Goal: Use online tool/utility

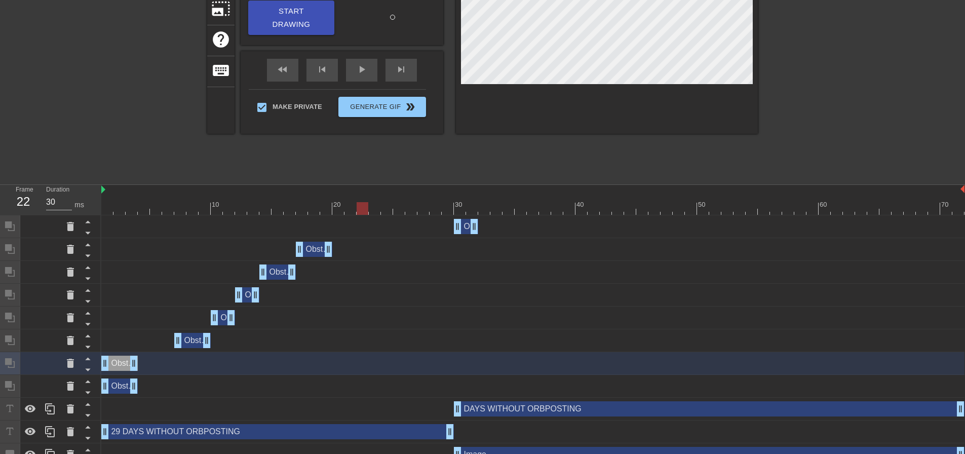
scroll to position [51, 0]
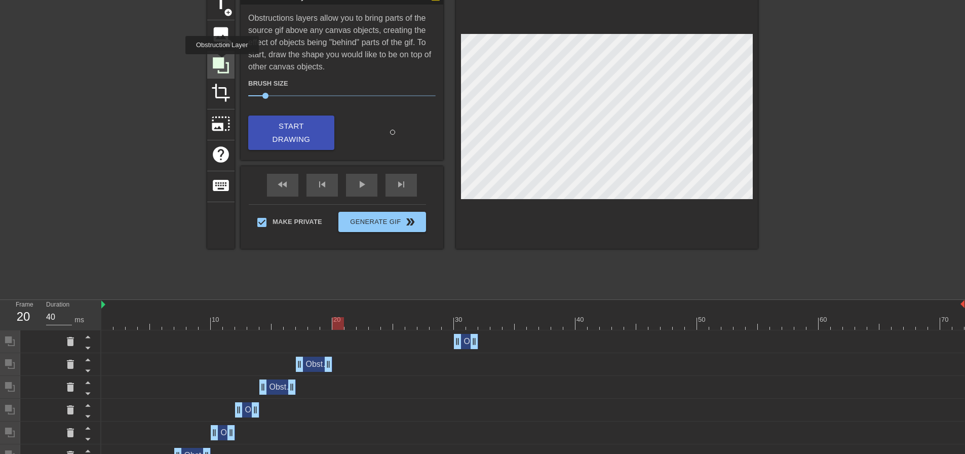
click at [222, 62] on icon at bounding box center [221, 65] width 16 height 16
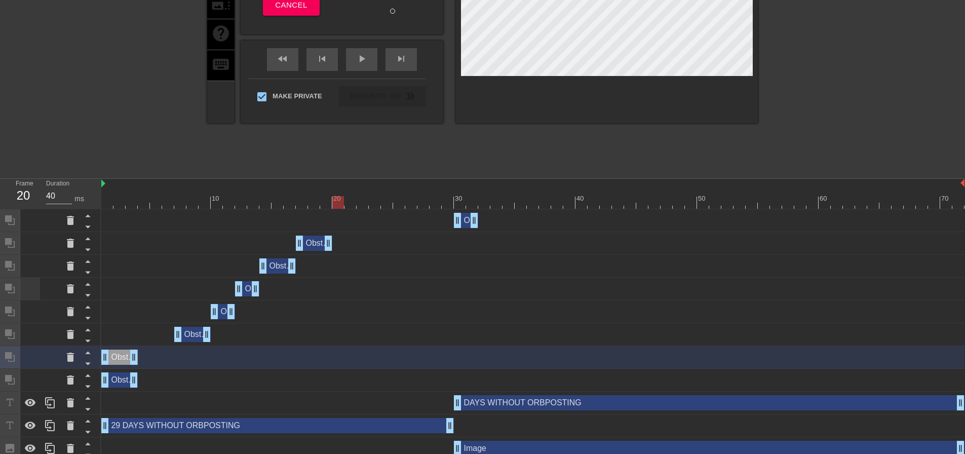
scroll to position [203, 0]
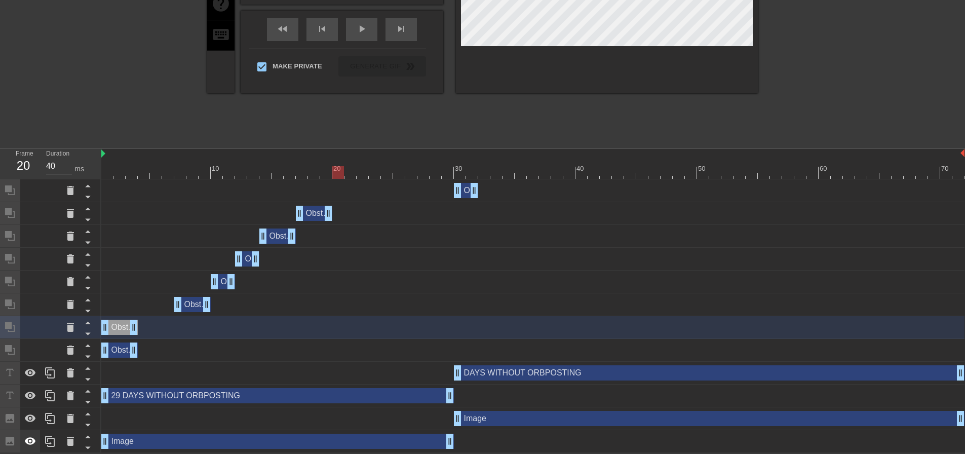
click at [31, 448] on div at bounding box center [30, 441] width 20 height 22
click at [31, 395] on icon at bounding box center [30, 396] width 11 height 8
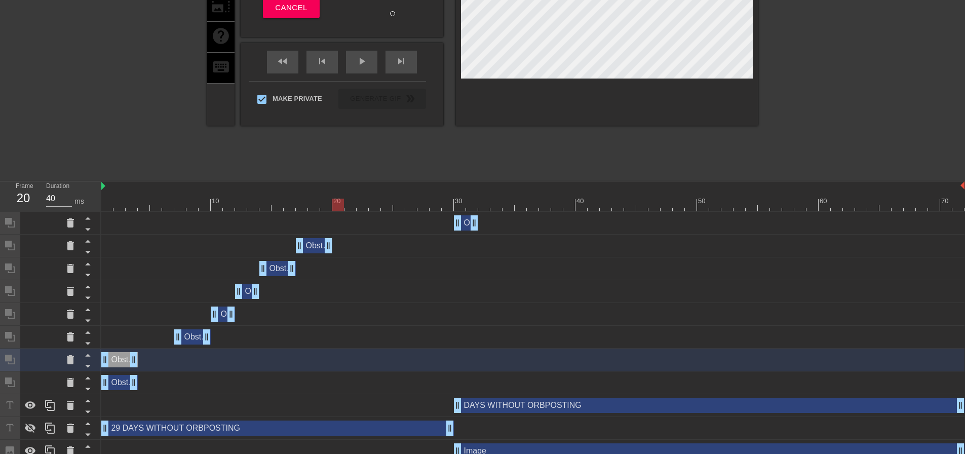
scroll to position [0, 0]
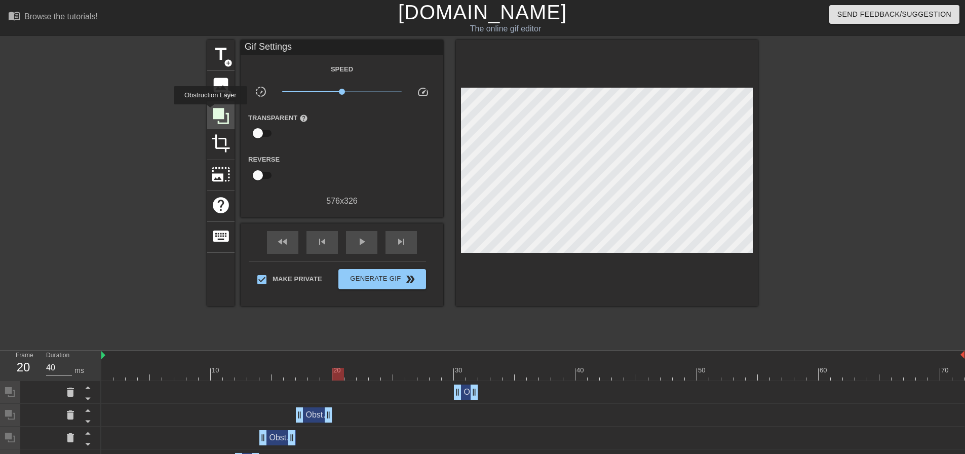
click at [210, 111] on div at bounding box center [220, 115] width 27 height 27
click at [223, 118] on icon at bounding box center [221, 116] width 16 height 16
click at [223, 115] on icon at bounding box center [221, 116] width 16 height 16
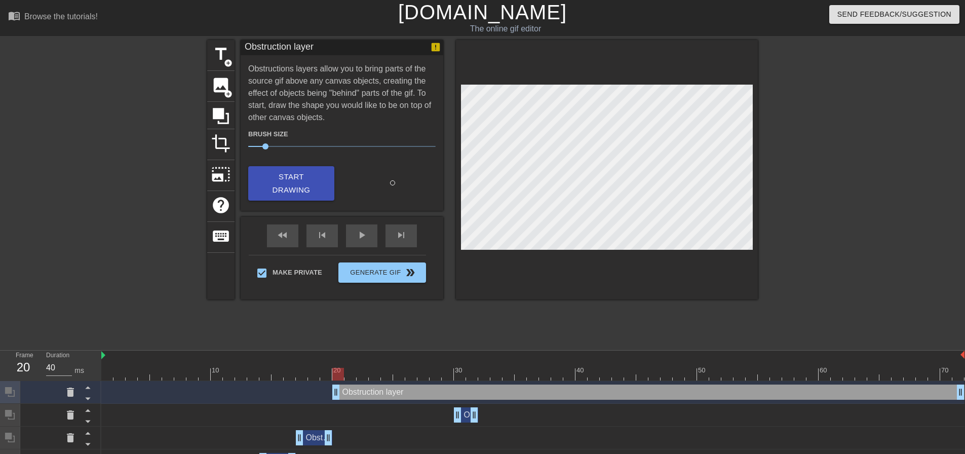
scroll to position [225, 0]
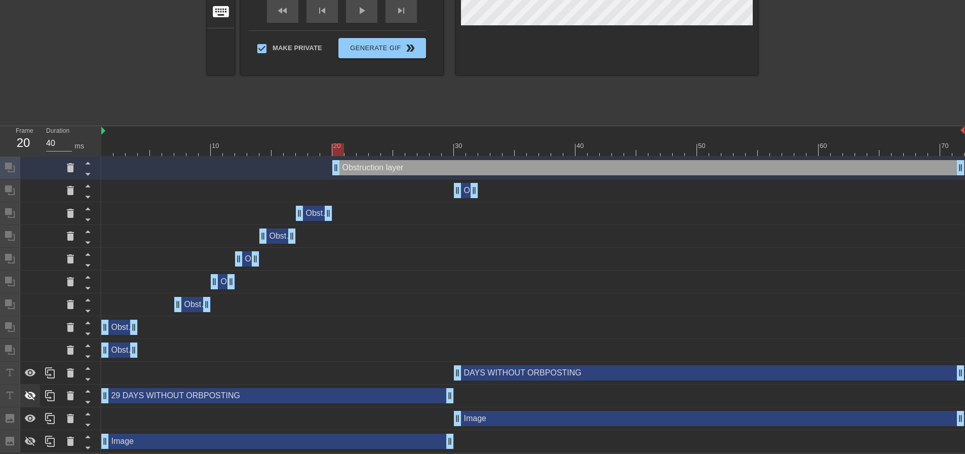
click at [27, 398] on icon at bounding box center [30, 396] width 11 height 10
click at [27, 435] on icon at bounding box center [30, 441] width 12 height 12
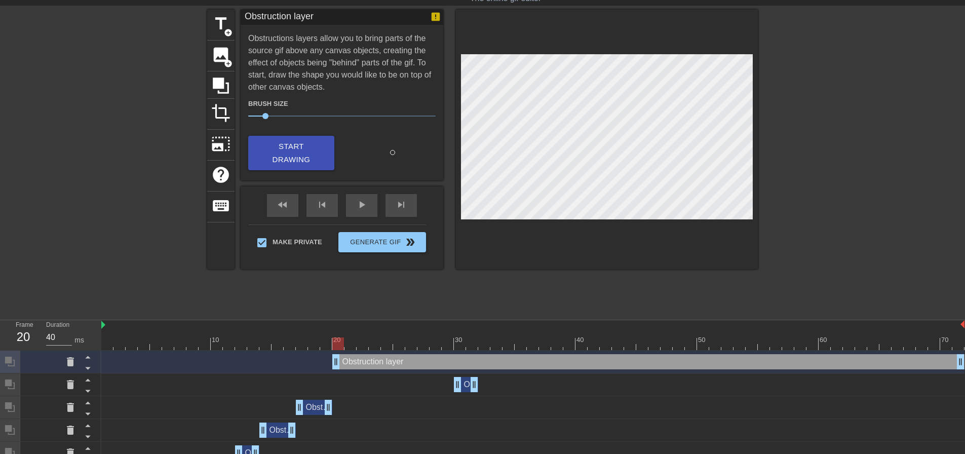
scroll to position [0, 0]
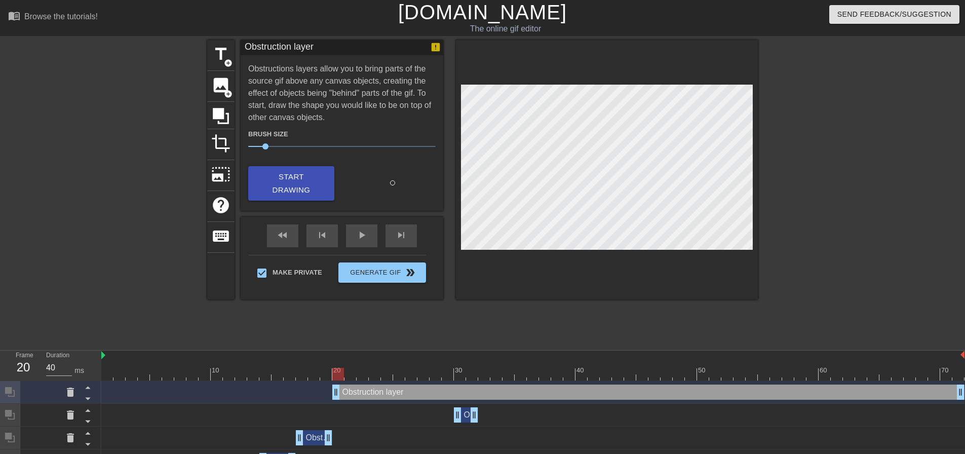
click at [597, 324] on div "title add_circle image add_circle crop photo_size_select_large help keyboard Ob…" at bounding box center [482, 192] width 551 height 304
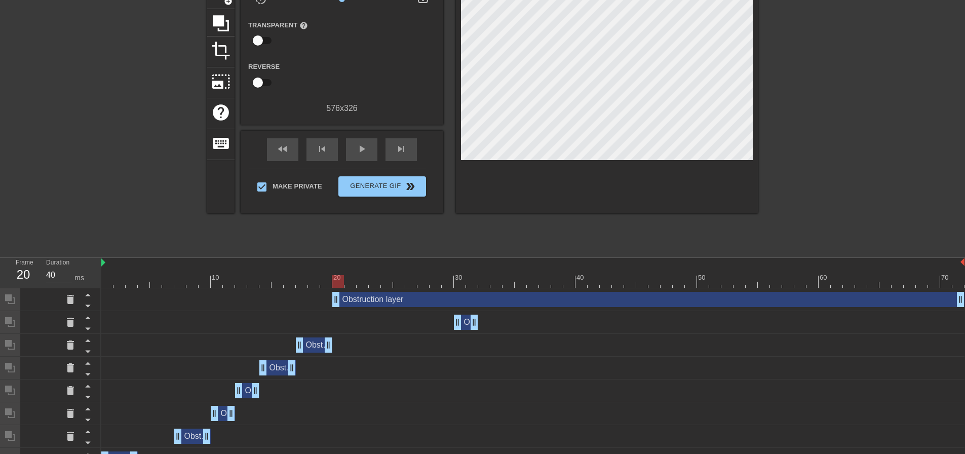
scroll to position [225, 0]
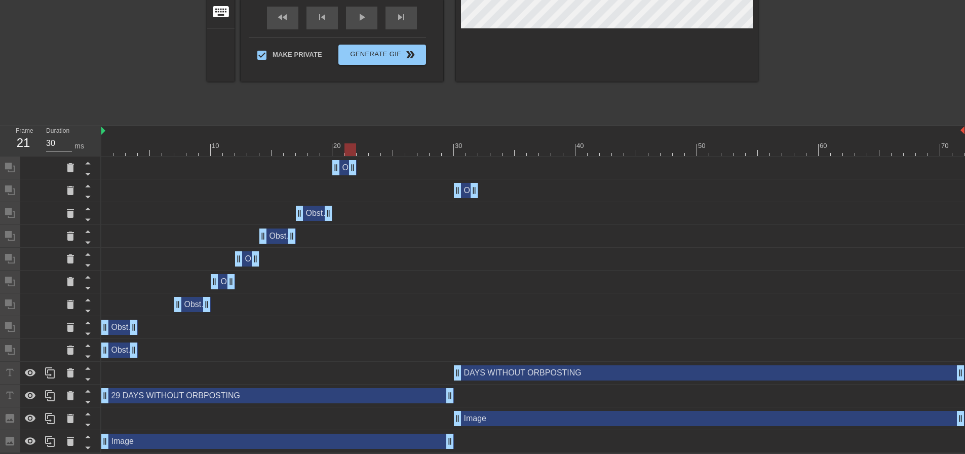
drag, startPoint x: 961, startPoint y: 167, endPoint x: 350, endPoint y: 178, distance: 611.5
click at [350, 178] on div "Obstruction layer drag_handle drag_handle" at bounding box center [532, 168] width 863 height 23
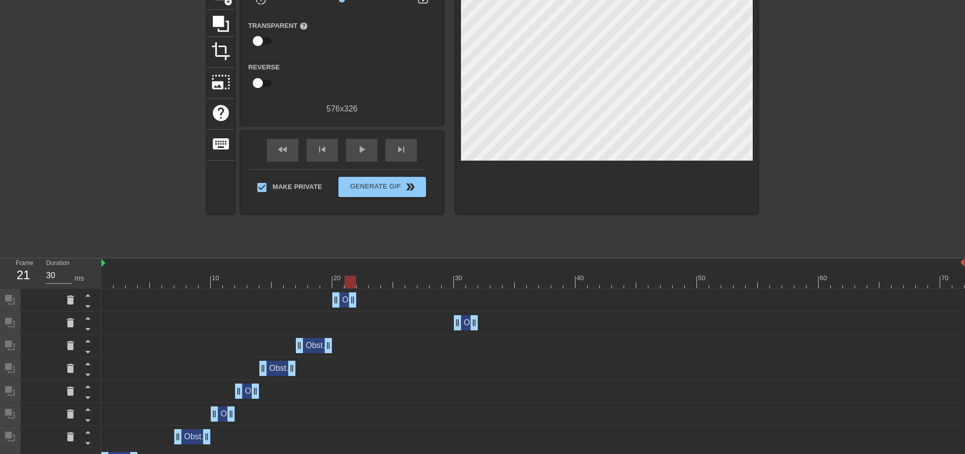
scroll to position [101, 0]
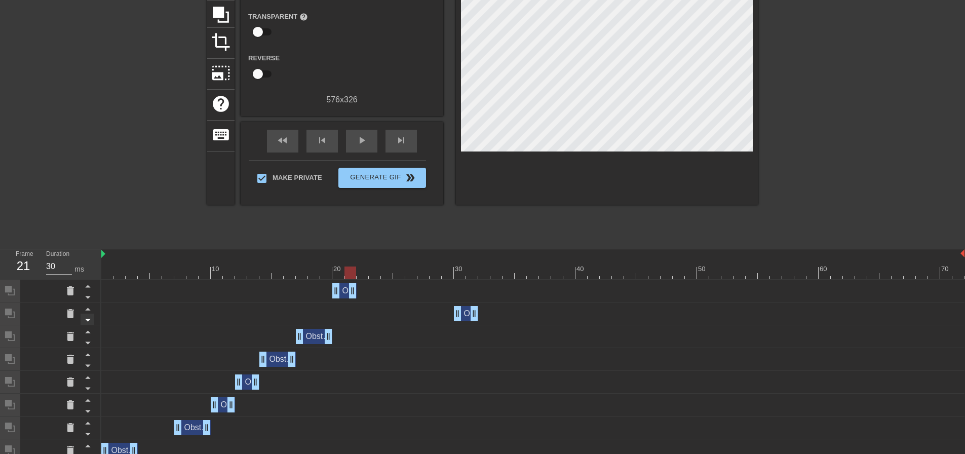
click at [88, 320] on icon at bounding box center [87, 320] width 5 height 3
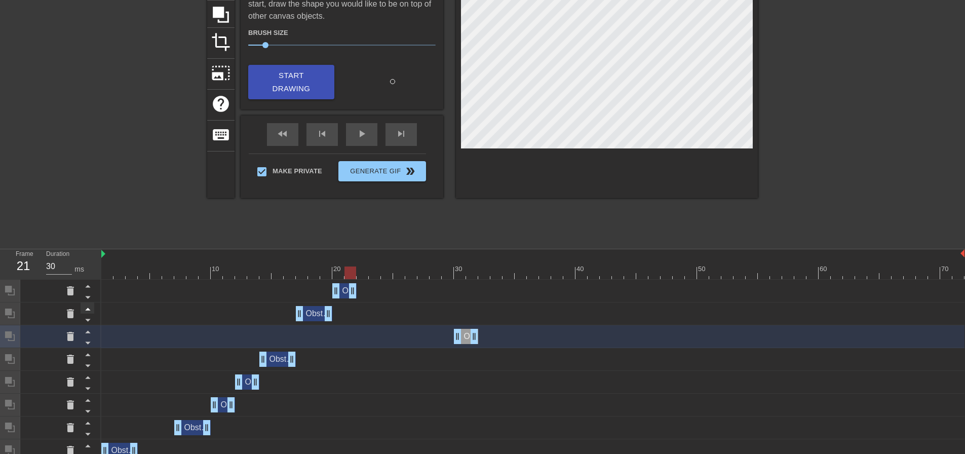
click at [92, 310] on icon at bounding box center [88, 308] width 13 height 13
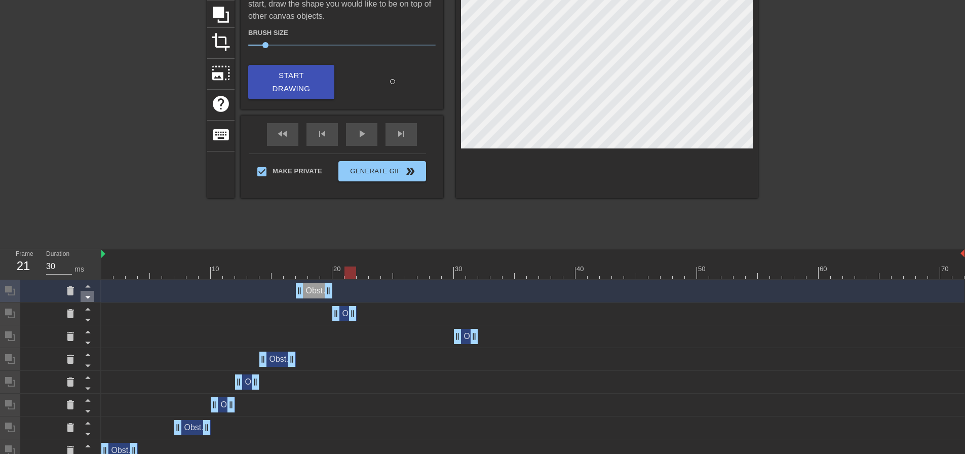
click at [90, 297] on icon at bounding box center [88, 297] width 13 height 13
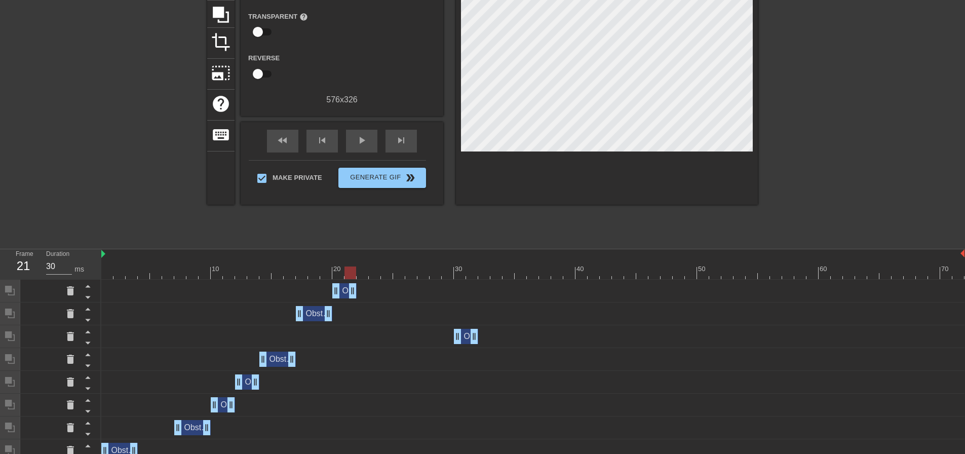
click at [422, 343] on div "Obstruction layer drag_handle drag_handle" at bounding box center [532, 336] width 863 height 15
click at [87, 335] on icon at bounding box center [88, 331] width 13 height 13
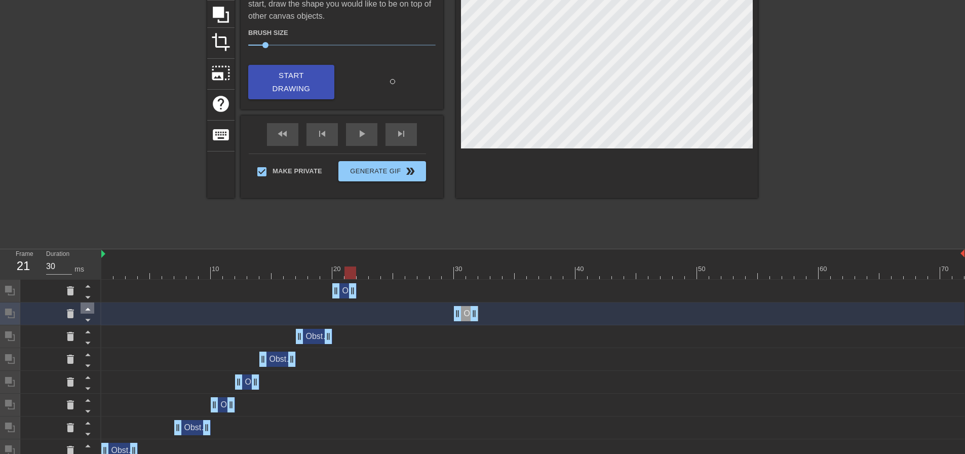
click at [88, 313] on icon at bounding box center [88, 308] width 13 height 13
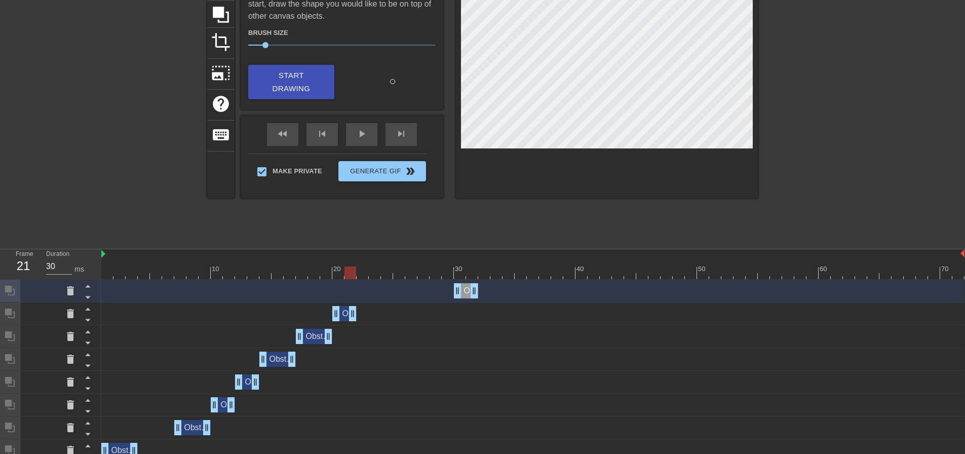
click at [343, 312] on div "Obstruction layer drag_handle drag_handle" at bounding box center [344, 313] width 24 height 15
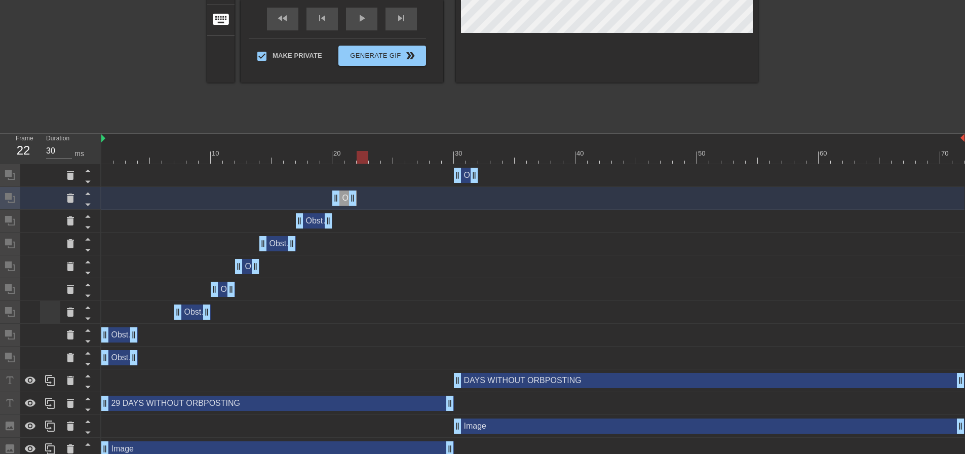
scroll to position [225, 0]
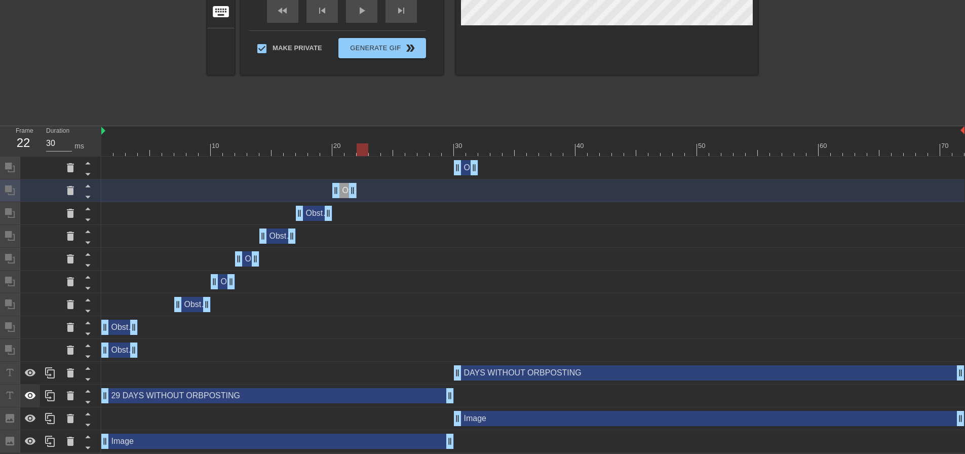
click at [32, 396] on icon at bounding box center [30, 396] width 12 height 12
click at [31, 440] on icon at bounding box center [30, 441] width 11 height 8
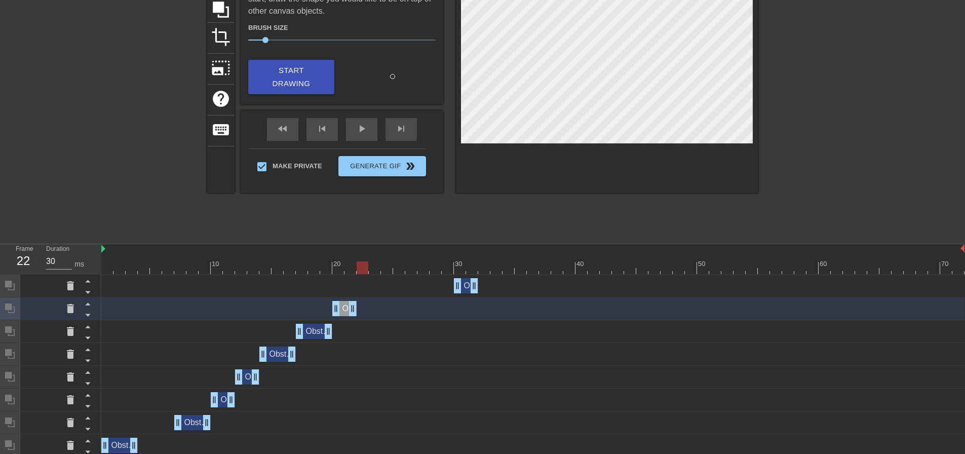
scroll to position [73, 0]
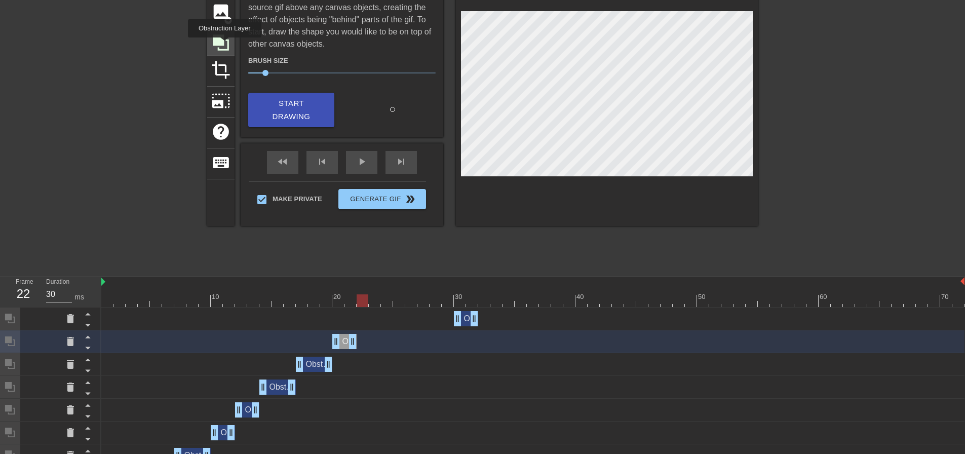
click at [224, 45] on icon at bounding box center [220, 42] width 19 height 19
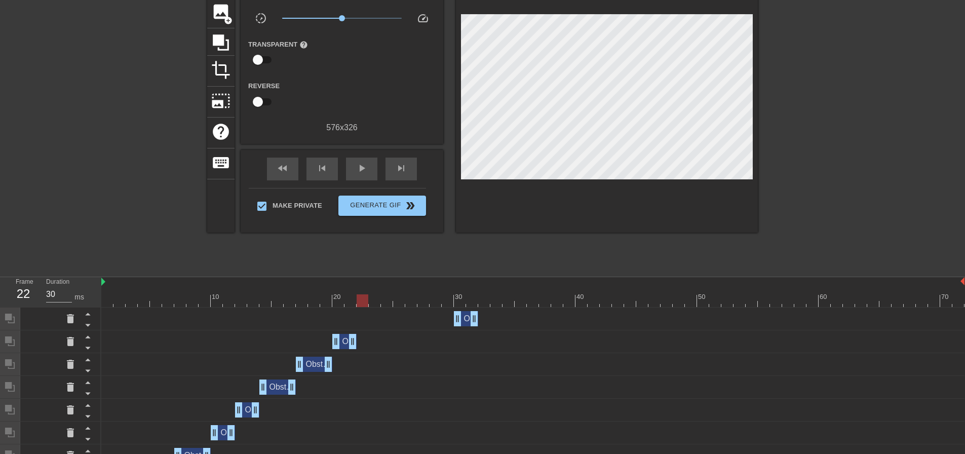
click at [313, 300] on div at bounding box center [532, 300] width 863 height 13
click at [364, 298] on div at bounding box center [532, 300] width 863 height 13
click at [311, 299] on div at bounding box center [532, 300] width 863 height 13
click at [313, 362] on div "Obstruction layer drag_handle drag_handle" at bounding box center [314, 364] width 36 height 15
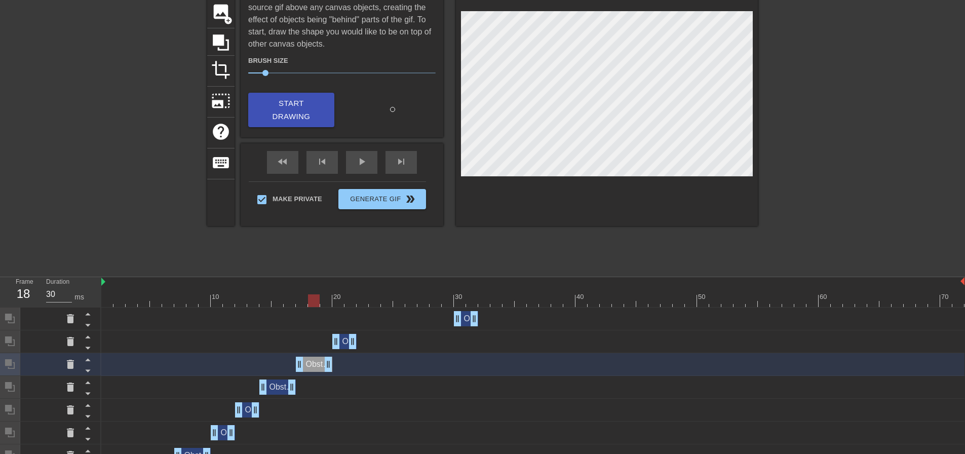
drag, startPoint x: 42, startPoint y: 365, endPoint x: 4, endPoint y: 368, distance: 38.1
drag, startPoint x: 4, startPoint y: 368, endPoint x: 10, endPoint y: 373, distance: 7.9
click at [10, 373] on div at bounding box center [10, 364] width 20 height 22
click at [11, 363] on icon at bounding box center [10, 364] width 10 height 10
drag, startPoint x: 40, startPoint y: 363, endPoint x: 19, endPoint y: 368, distance: 20.9
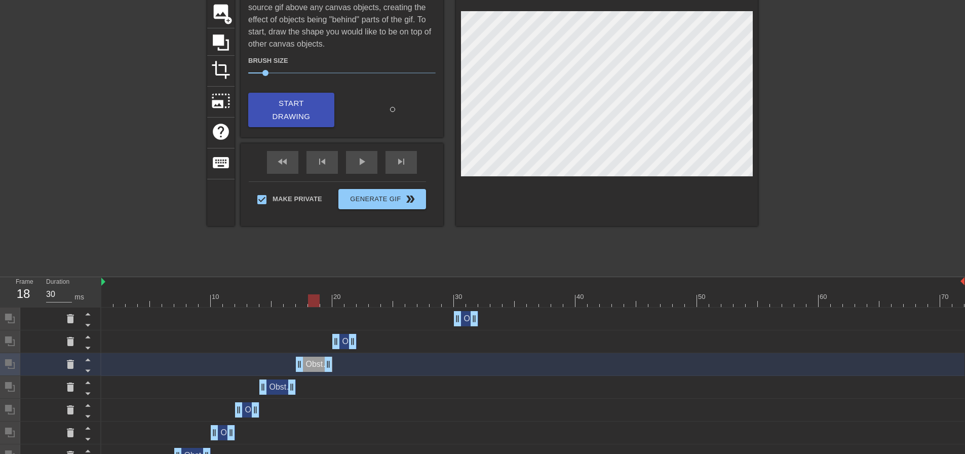
click at [19, 368] on div at bounding box center [10, 364] width 20 height 22
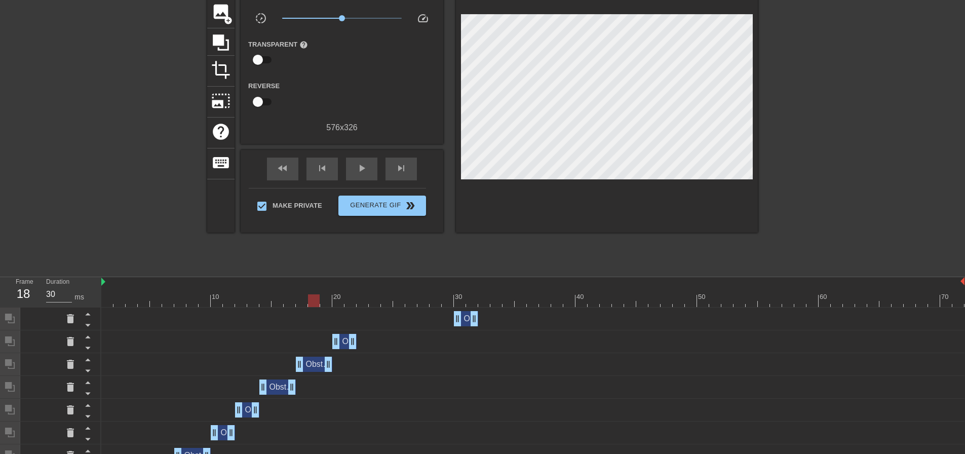
drag, startPoint x: 210, startPoint y: 371, endPoint x: 175, endPoint y: 364, distance: 35.2
click at [175, 364] on div "Obstruction layer drag_handle drag_handle" at bounding box center [532, 364] width 863 height 15
click at [47, 366] on div at bounding box center [50, 364] width 20 height 22
click at [318, 367] on div "Obstruction layer drag_handle drag_handle" at bounding box center [314, 364] width 36 height 15
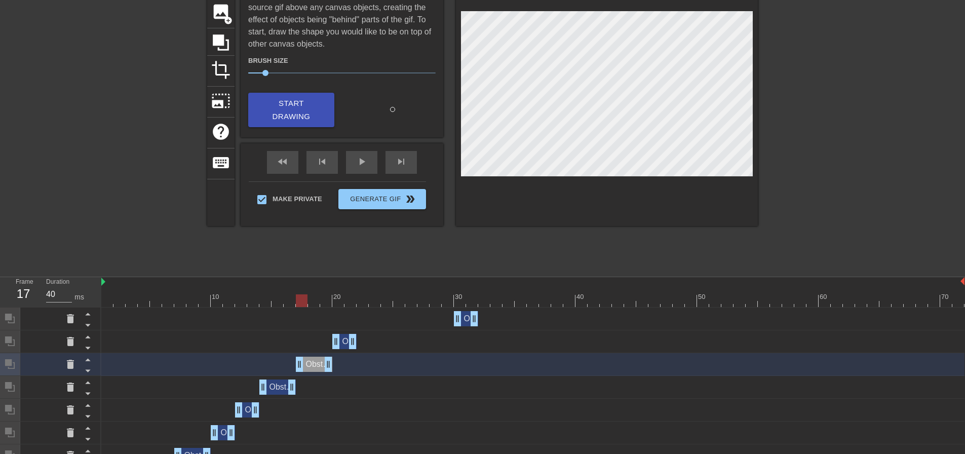
drag, startPoint x: 318, startPoint y: 367, endPoint x: 314, endPoint y: 352, distance: 15.1
click at [314, 352] on div "Obstruction layer drag_handle drag_handle Obstruction layer drag_handle drag_ha…" at bounding box center [533, 455] width 864 height 296
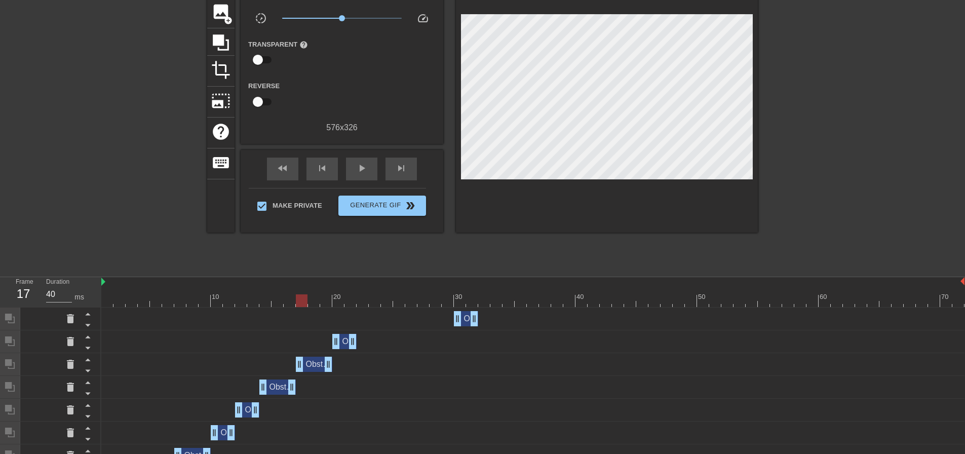
click at [201, 365] on div "Obstruction layer drag_handle drag_handle" at bounding box center [532, 364] width 863 height 15
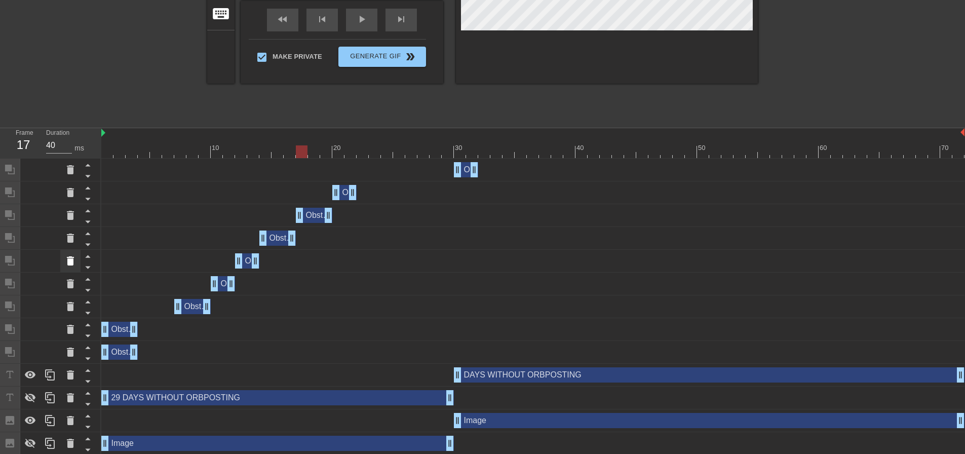
scroll to position [225, 0]
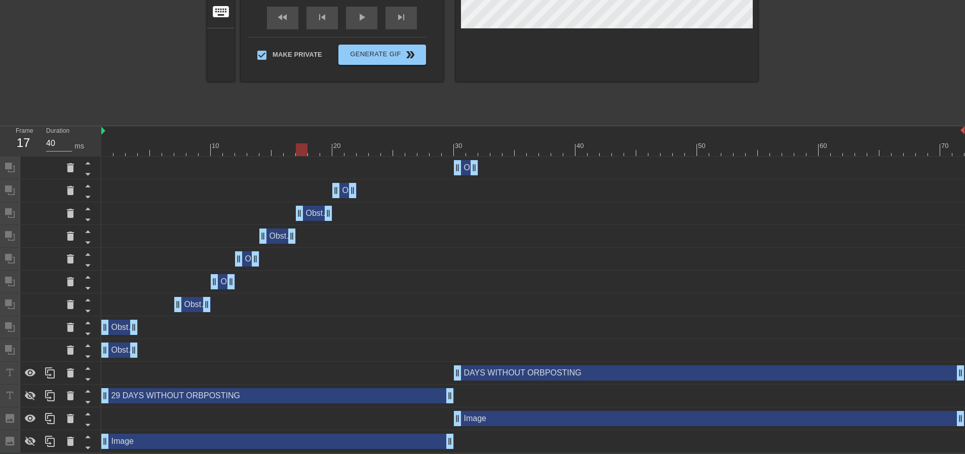
click at [318, 215] on div "Obstruction layer drag_handle drag_handle" at bounding box center [314, 213] width 36 height 15
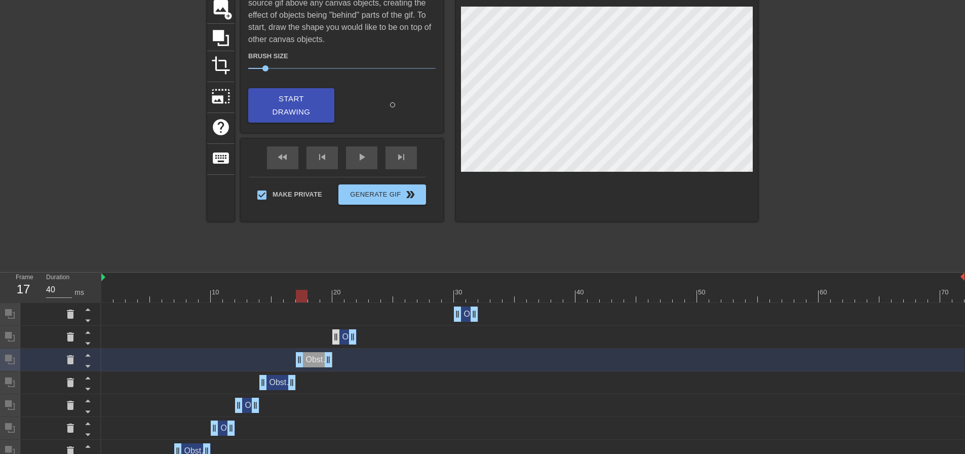
scroll to position [73, 0]
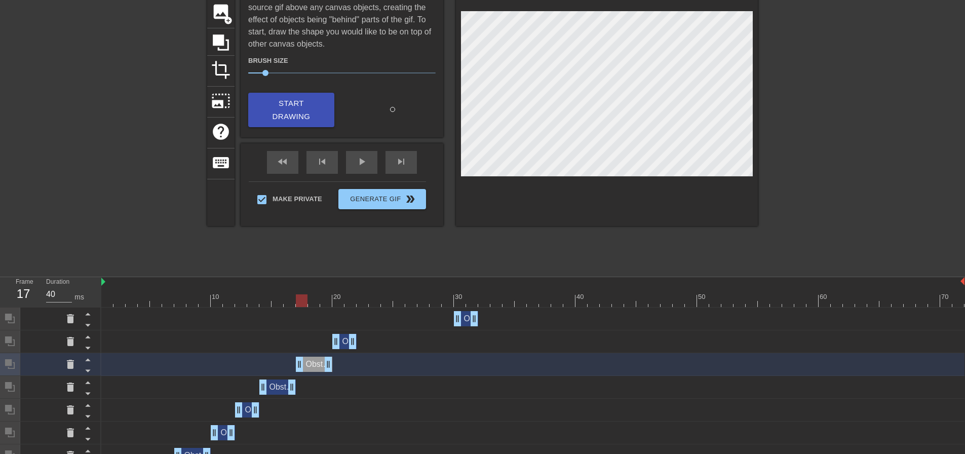
click at [313, 366] on div "Obstruction layer drag_handle drag_handle" at bounding box center [314, 364] width 36 height 15
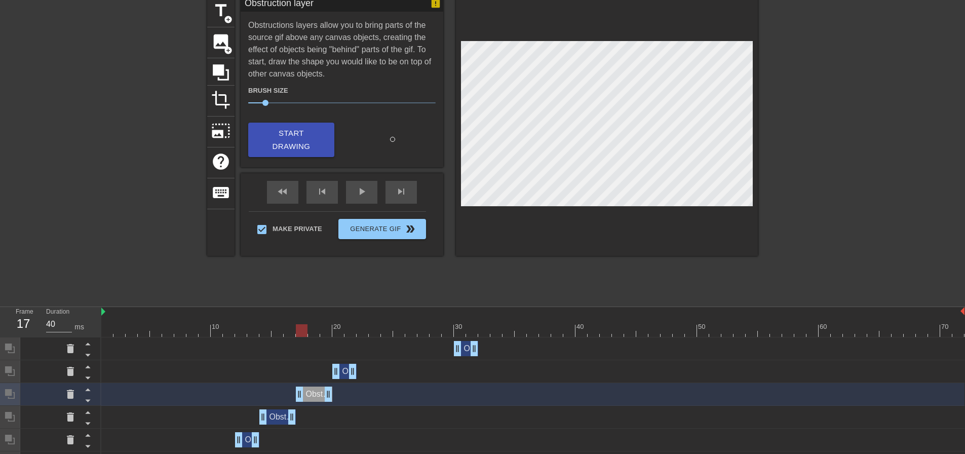
scroll to position [23, 0]
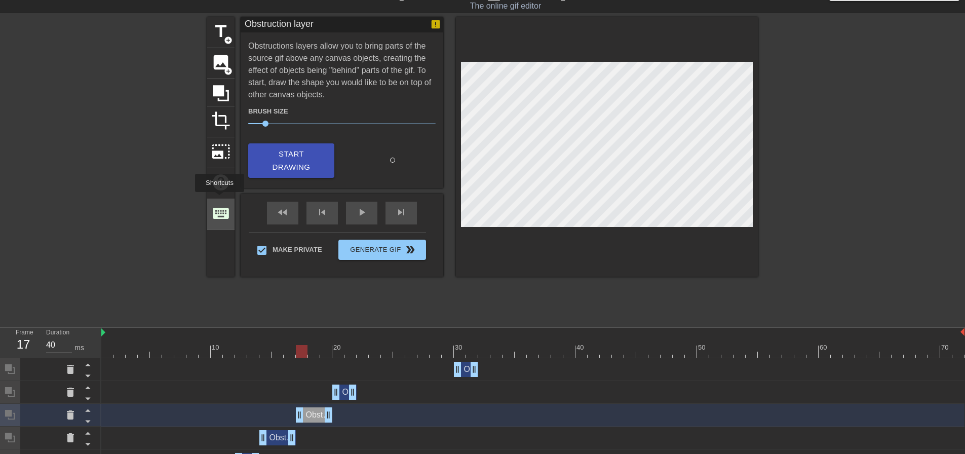
click at [217, 213] on span "keyboard" at bounding box center [220, 213] width 19 height 19
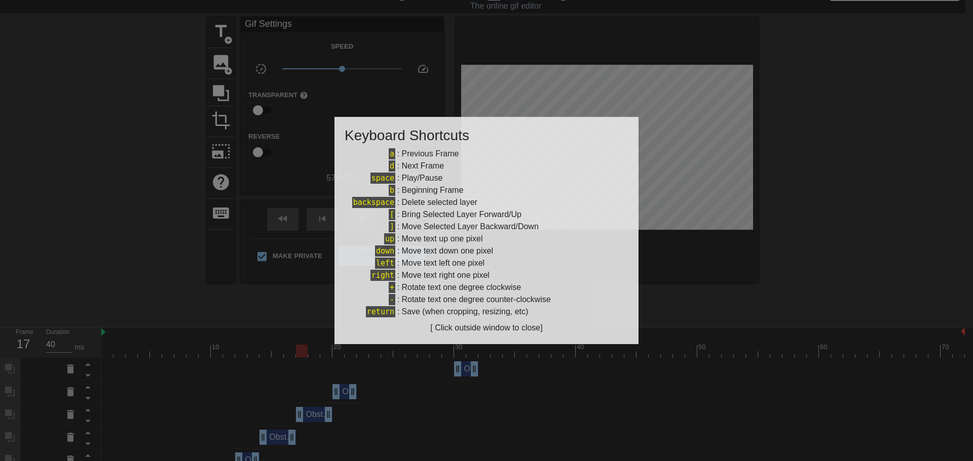
click at [262, 306] on div at bounding box center [486, 230] width 973 height 461
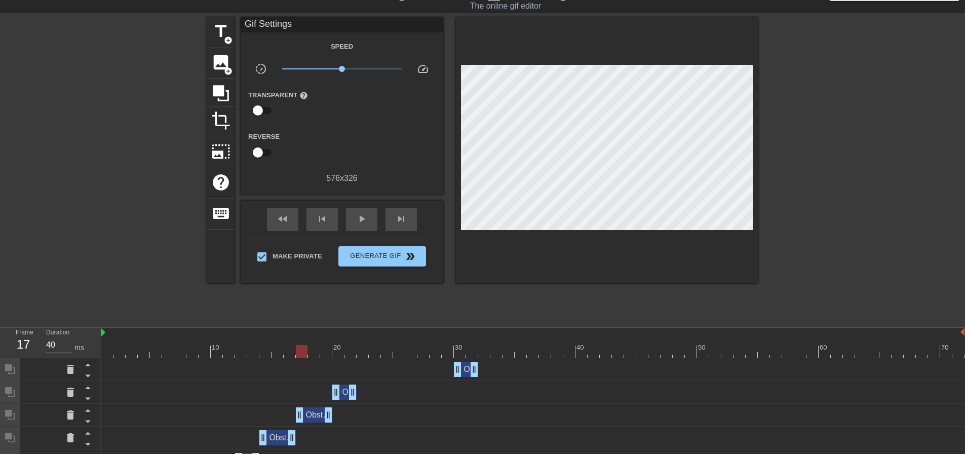
click at [123, 262] on div at bounding box center [119, 169] width 152 height 304
click at [140, 280] on div at bounding box center [119, 169] width 152 height 304
click at [103, 347] on div at bounding box center [532, 351] width 863 height 13
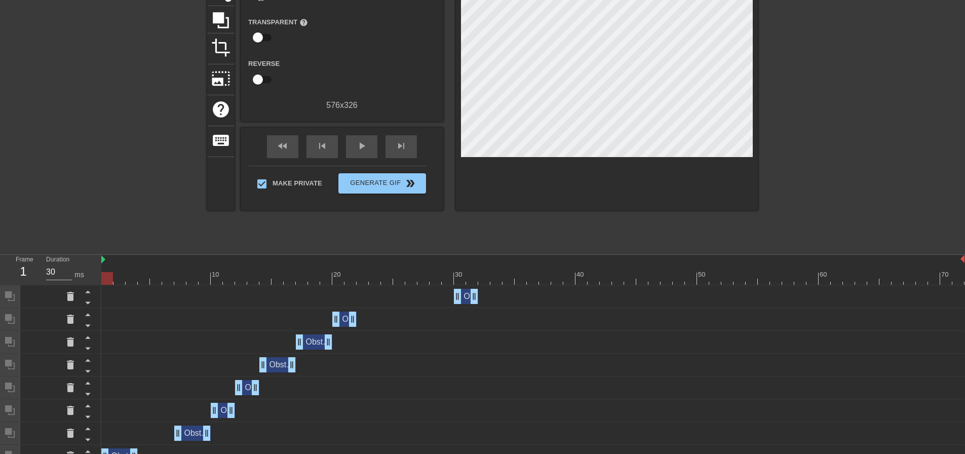
scroll to position [225, 0]
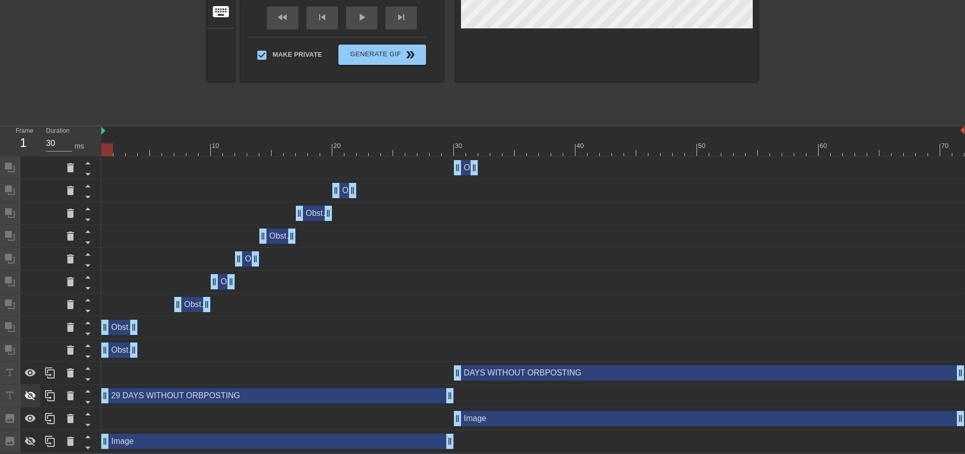
click at [34, 399] on icon at bounding box center [30, 396] width 12 height 12
click at [34, 444] on icon at bounding box center [30, 441] width 12 height 12
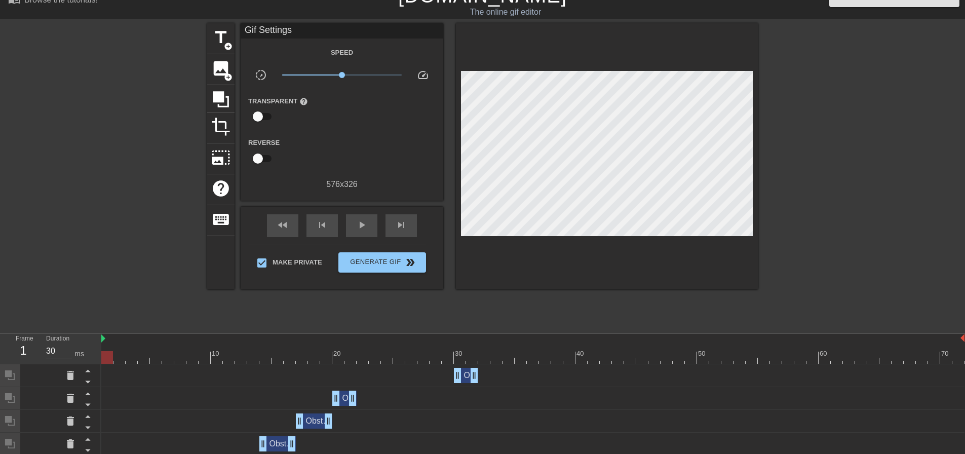
scroll to position [0, 0]
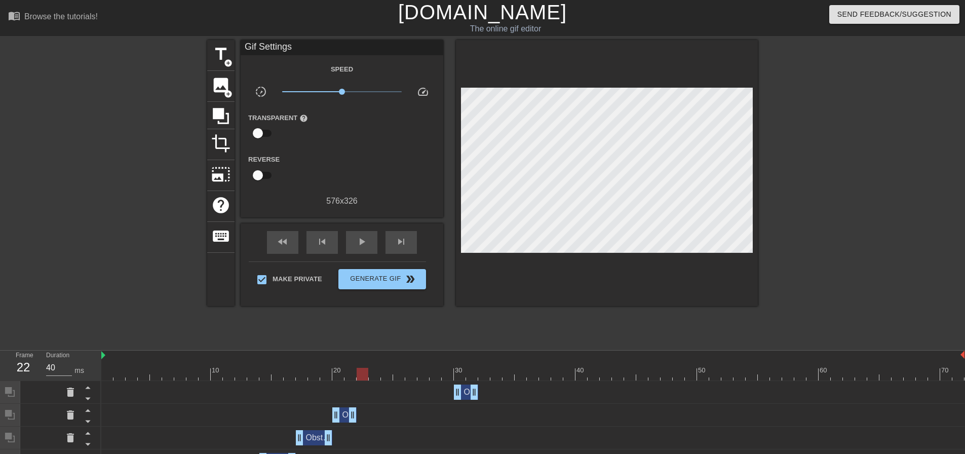
click at [300, 372] on div at bounding box center [532, 374] width 863 height 13
click at [359, 372] on div at bounding box center [532, 374] width 863 height 13
click at [299, 372] on div at bounding box center [532, 374] width 863 height 13
click at [318, 442] on div "Obstruction layer drag_handle drag_handle" at bounding box center [314, 437] width 36 height 15
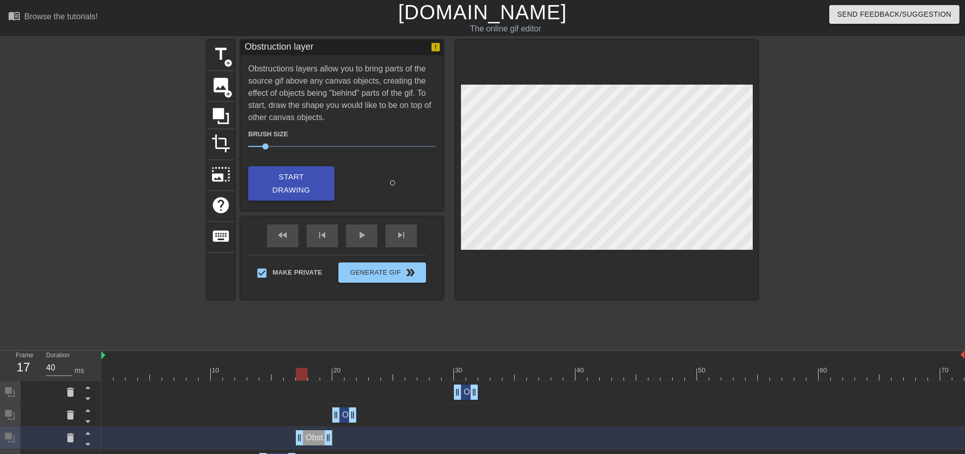
click at [315, 439] on div "Obstruction layer drag_handle drag_handle" at bounding box center [314, 437] width 36 height 15
click at [314, 436] on div "Obstruction layer drag_handle drag_handle" at bounding box center [314, 437] width 36 height 15
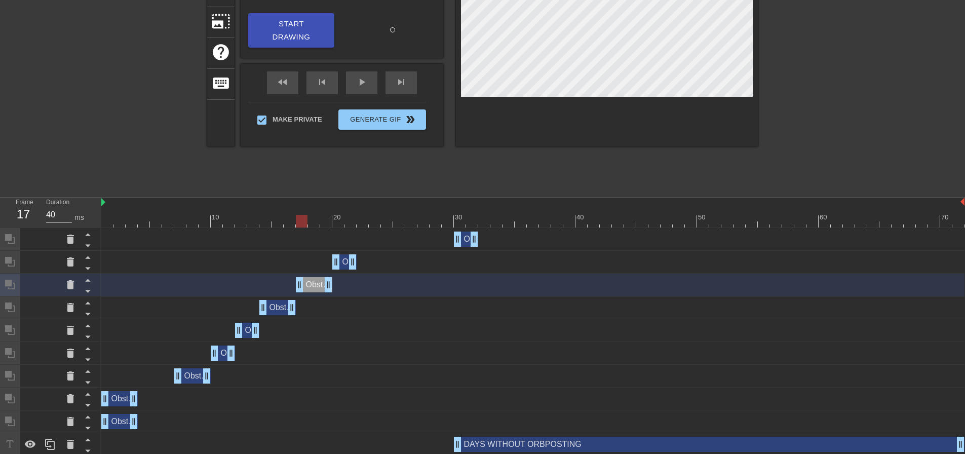
scroll to position [225, 0]
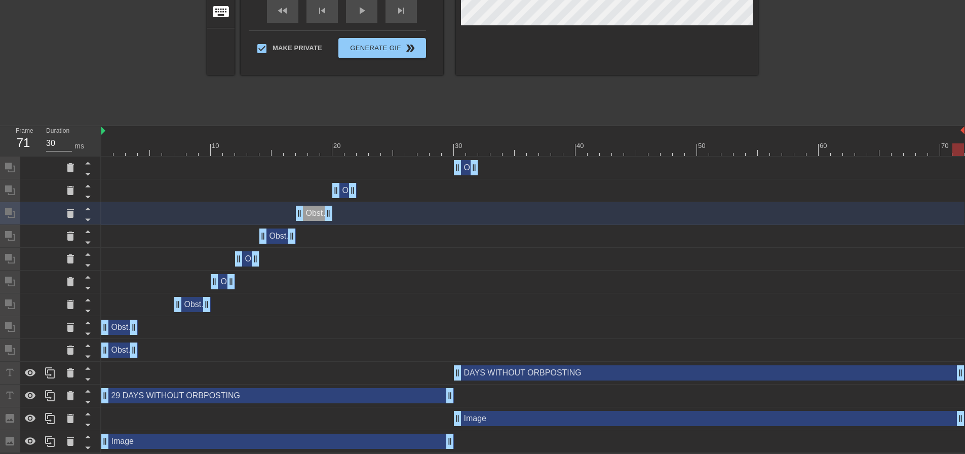
click at [959, 151] on div at bounding box center [532, 149] width 863 height 13
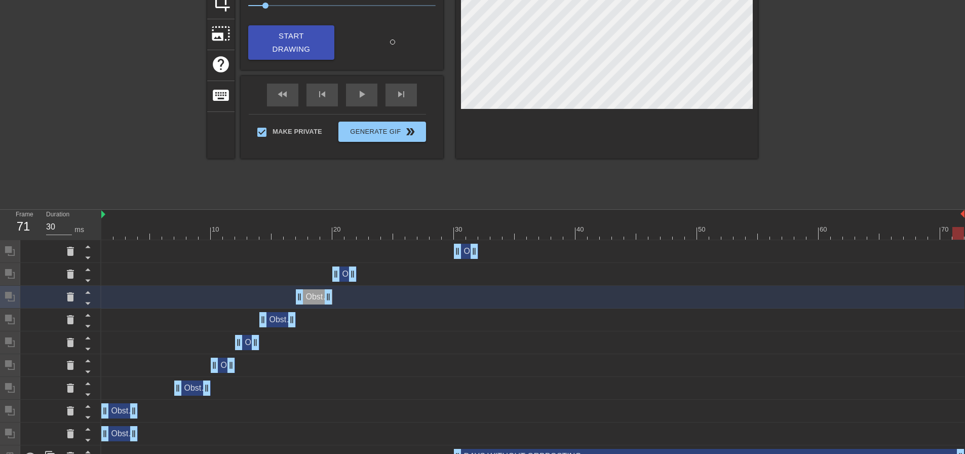
scroll to position [73, 0]
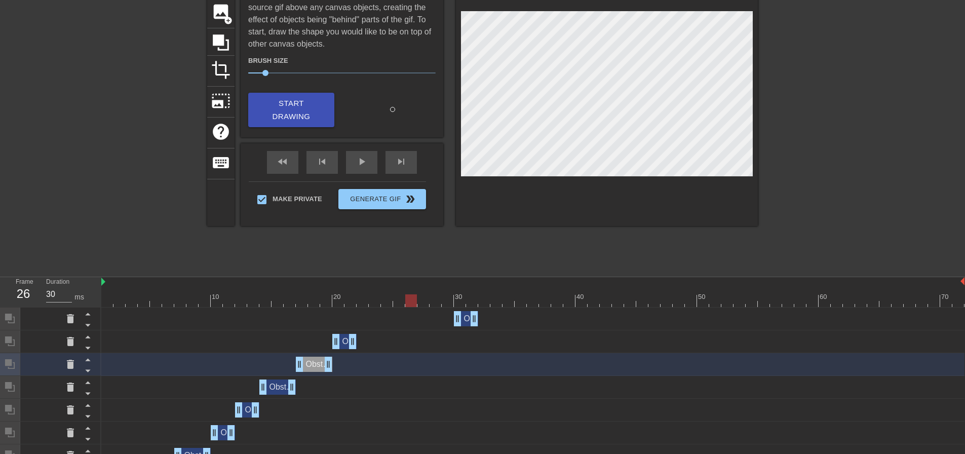
click at [368, 306] on div at bounding box center [532, 300] width 863 height 13
click at [314, 303] on div at bounding box center [532, 300] width 863 height 13
click at [362, 303] on div at bounding box center [532, 300] width 863 height 13
click at [313, 302] on div at bounding box center [532, 300] width 863 height 13
click at [362, 302] on div at bounding box center [532, 300] width 863 height 13
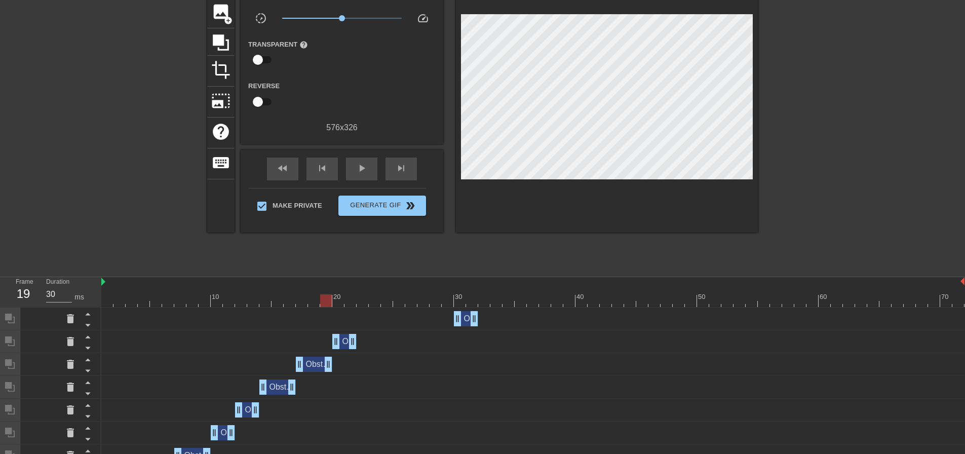
click at [376, 319] on div "Obstruction layer drag_handle drag_handle" at bounding box center [532, 318] width 863 height 15
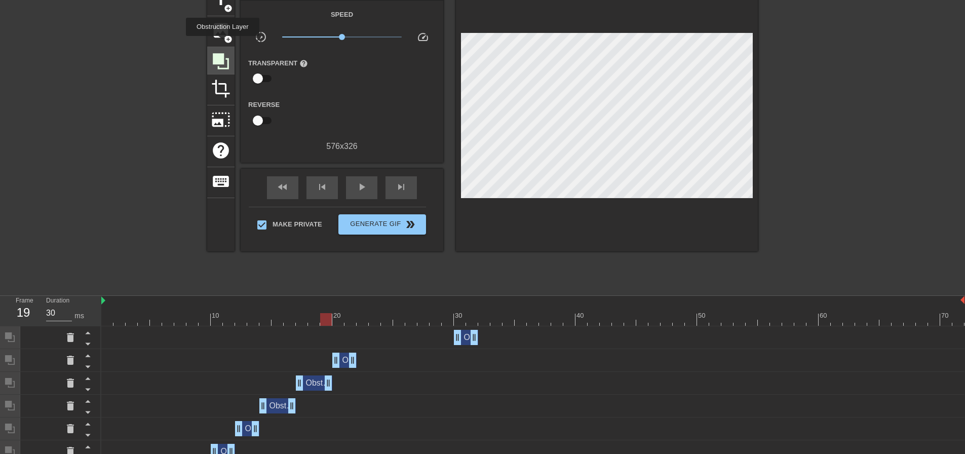
scroll to position [23, 0]
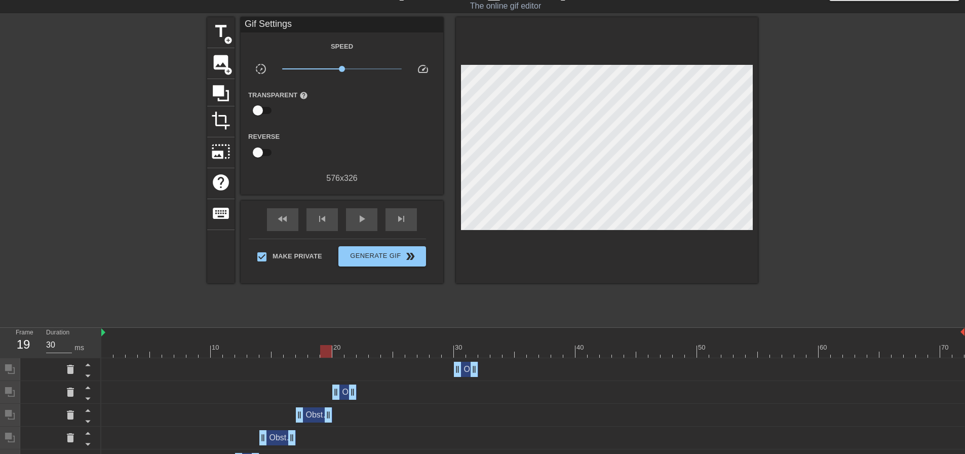
click at [354, 358] on div "Obstruction layer drag_handle drag_handle" at bounding box center [532, 369] width 863 height 23
click at [365, 355] on div at bounding box center [532, 351] width 863 height 13
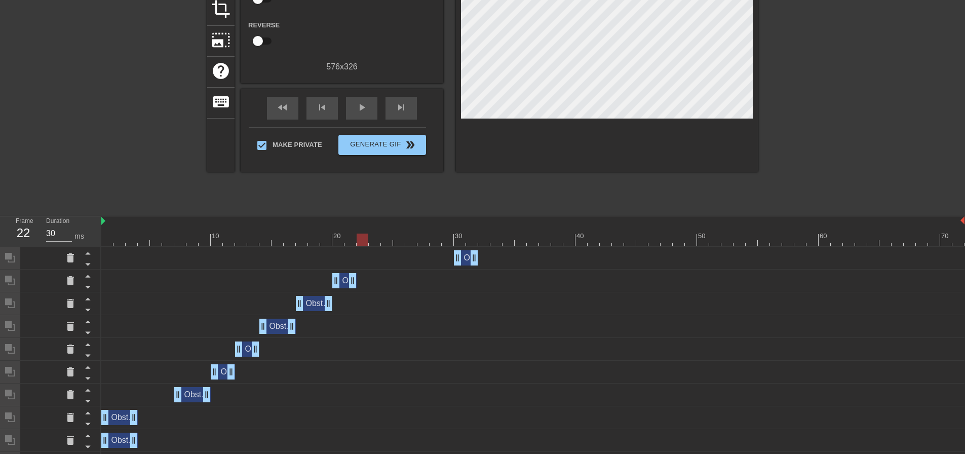
scroll to position [225, 0]
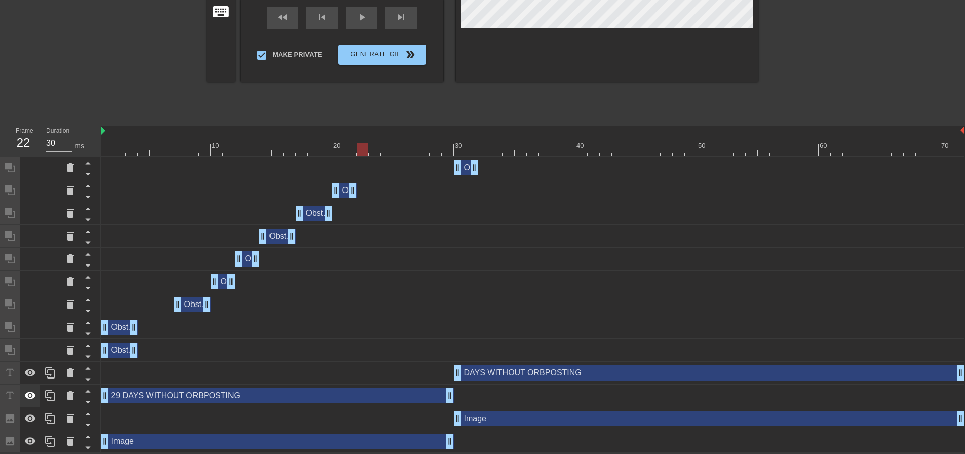
click at [29, 395] on icon at bounding box center [30, 396] width 11 height 8
click at [32, 439] on icon at bounding box center [30, 441] width 11 height 8
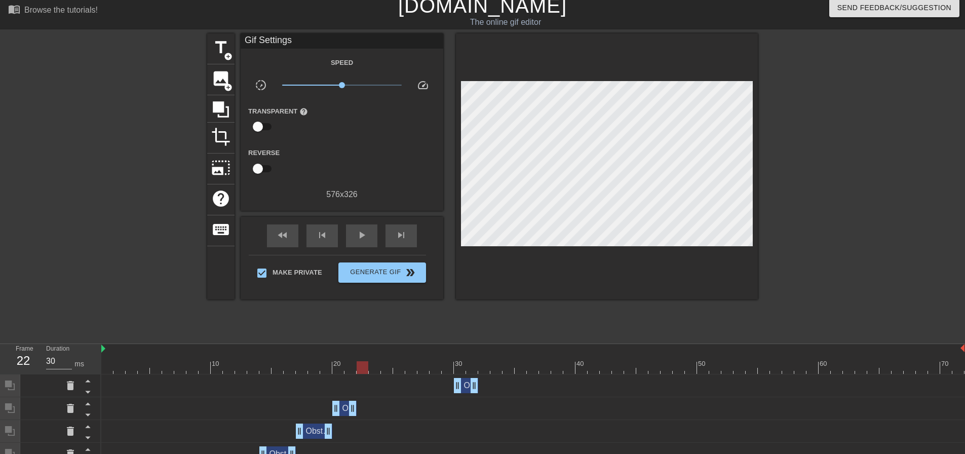
scroll to position [0, 0]
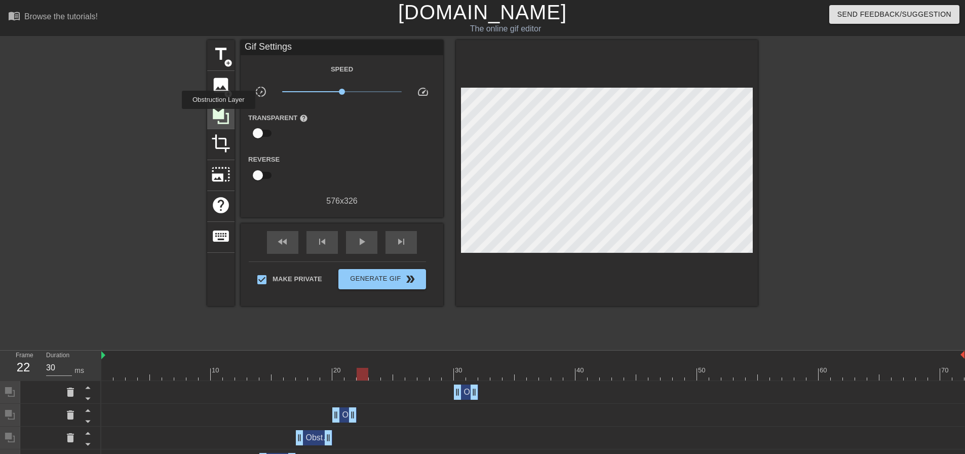
click at [218, 116] on icon at bounding box center [221, 116] width 16 height 16
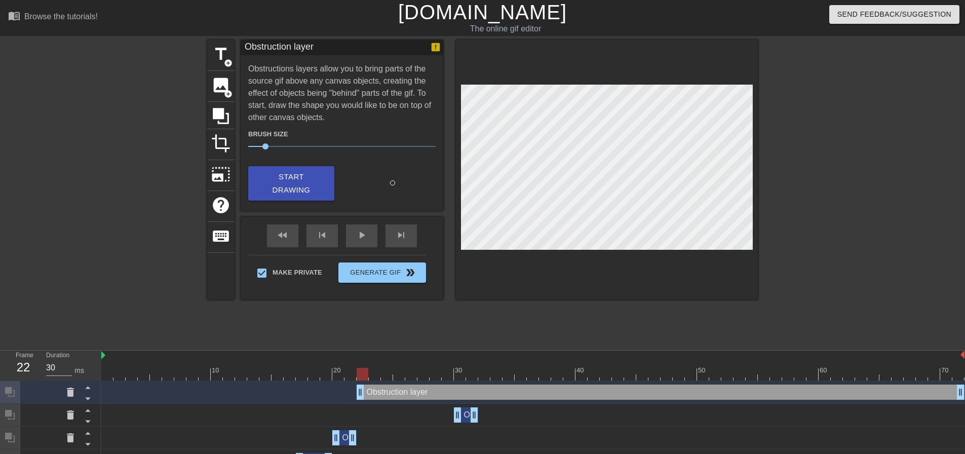
scroll to position [248, 0]
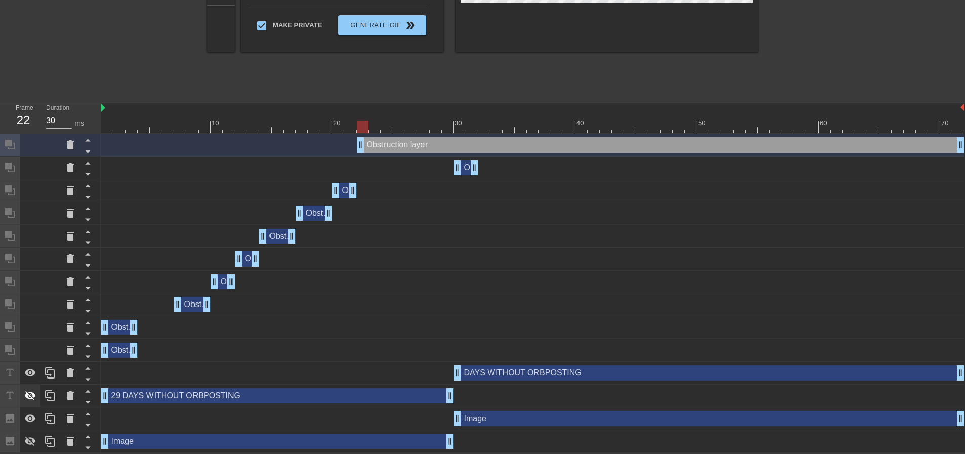
click at [27, 396] on icon at bounding box center [30, 396] width 11 height 10
click at [34, 448] on div at bounding box center [30, 441] width 20 height 22
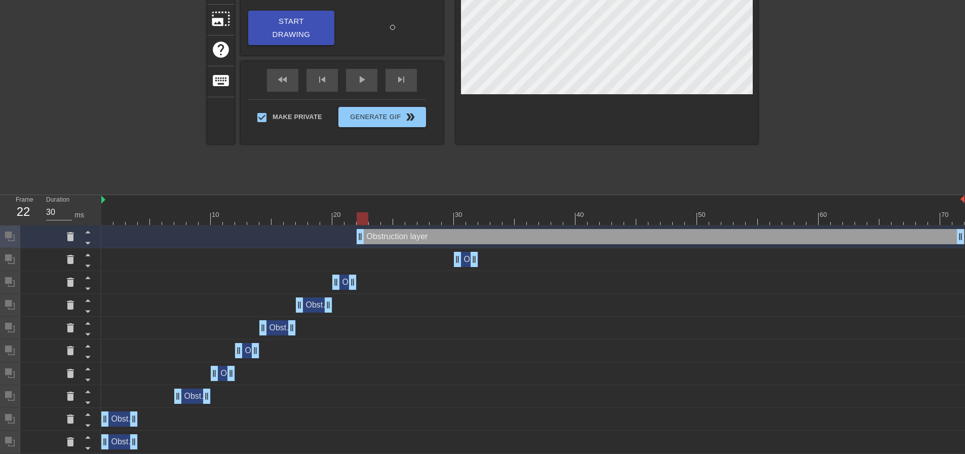
scroll to position [0, 0]
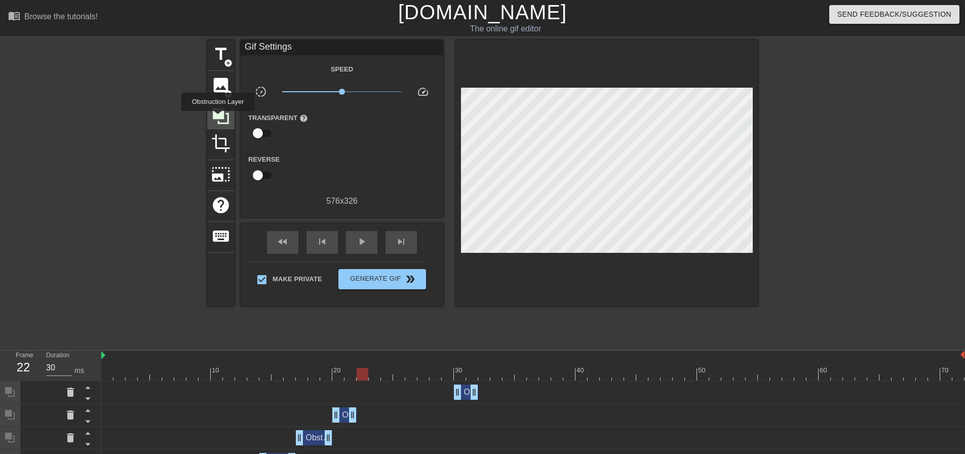
click at [218, 118] on icon at bounding box center [221, 116] width 16 height 16
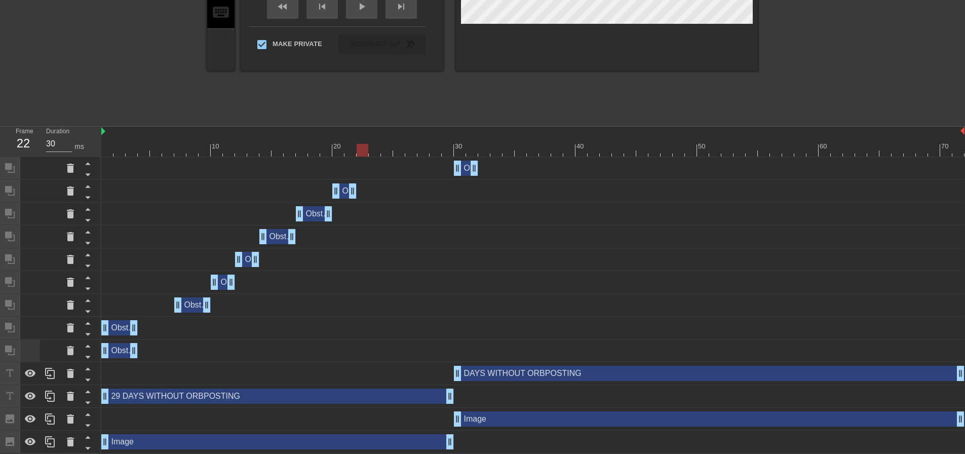
scroll to position [225, 0]
click at [28, 393] on icon at bounding box center [30, 396] width 11 height 8
click at [31, 437] on icon at bounding box center [30, 441] width 11 height 8
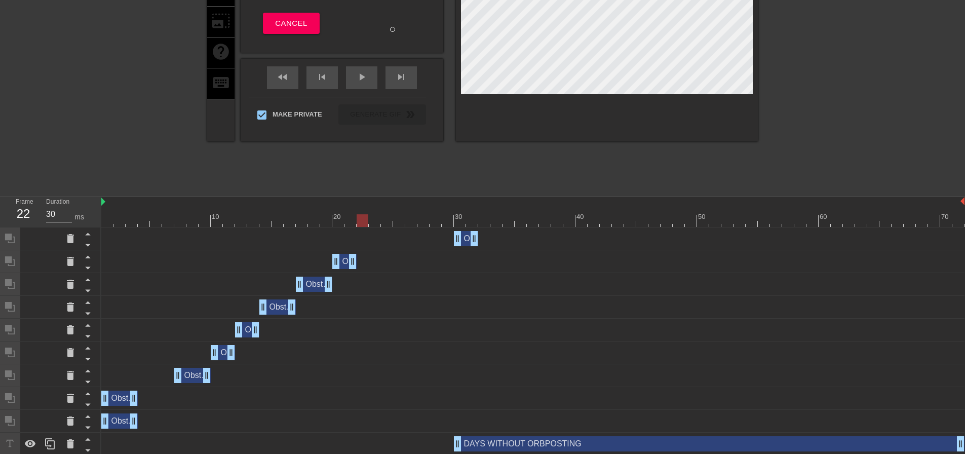
scroll to position [0, 0]
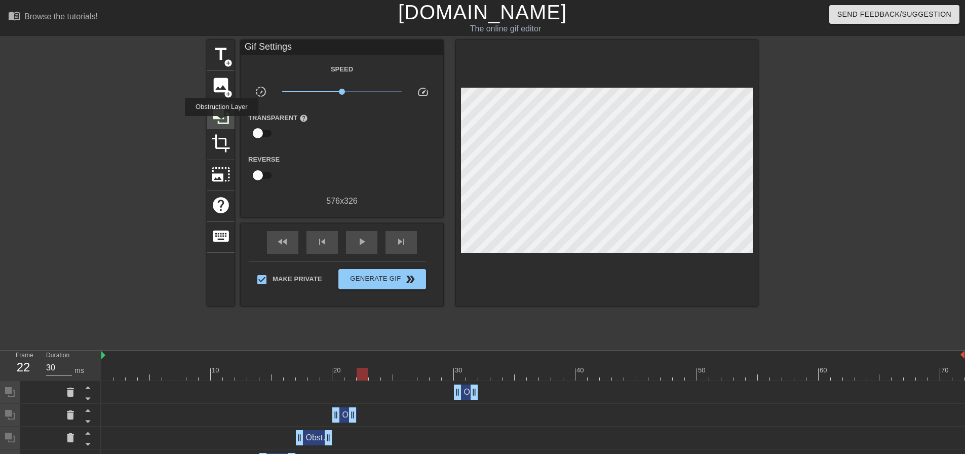
click at [221, 123] on icon at bounding box center [220, 115] width 19 height 19
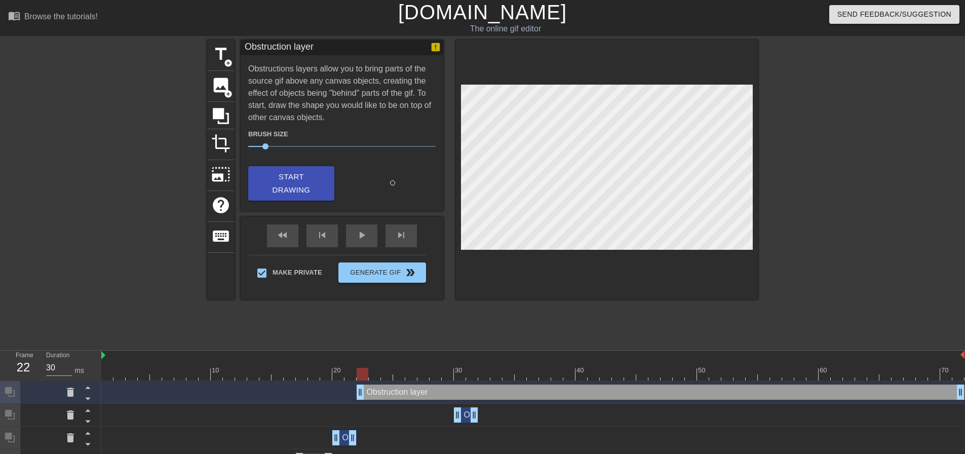
scroll to position [248, 0]
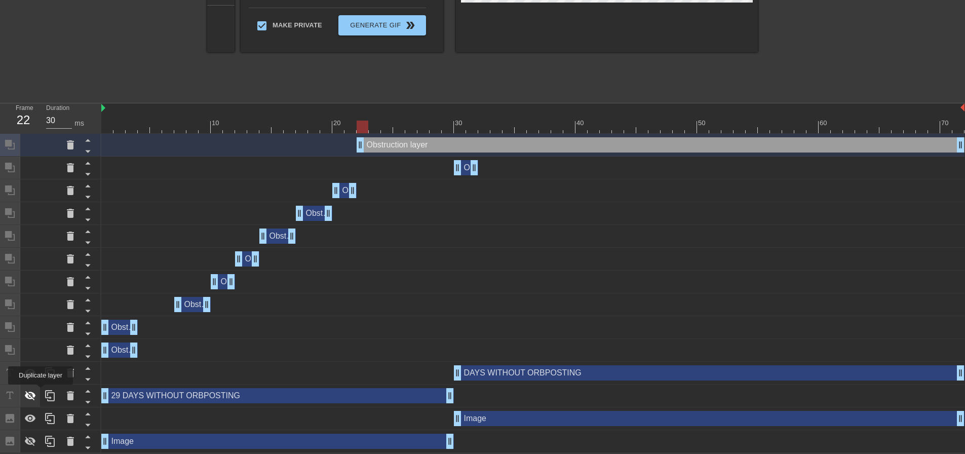
click at [33, 394] on icon at bounding box center [30, 396] width 11 height 10
click at [32, 436] on icon at bounding box center [30, 441] width 12 height 12
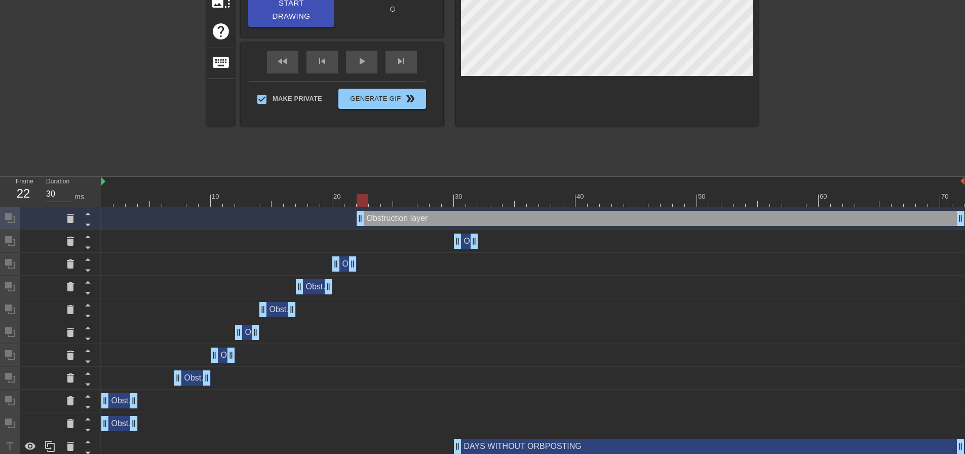
scroll to position [0, 0]
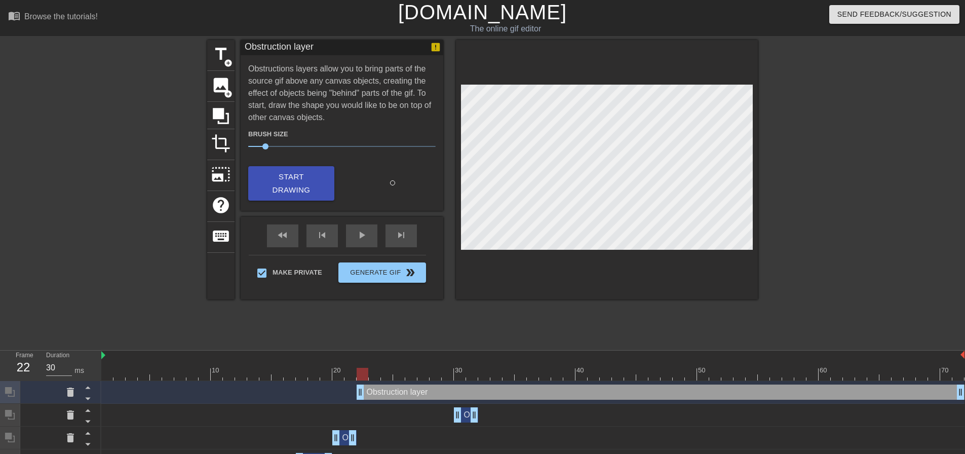
click at [619, 334] on div "title add_circle image add_circle crop photo_size_select_large help keyboard Ob…" at bounding box center [482, 192] width 551 height 304
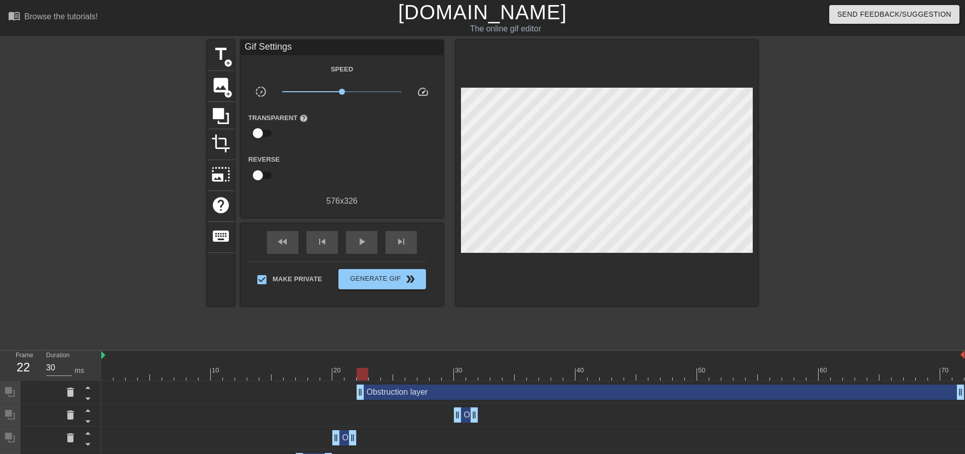
scroll to position [248, 0]
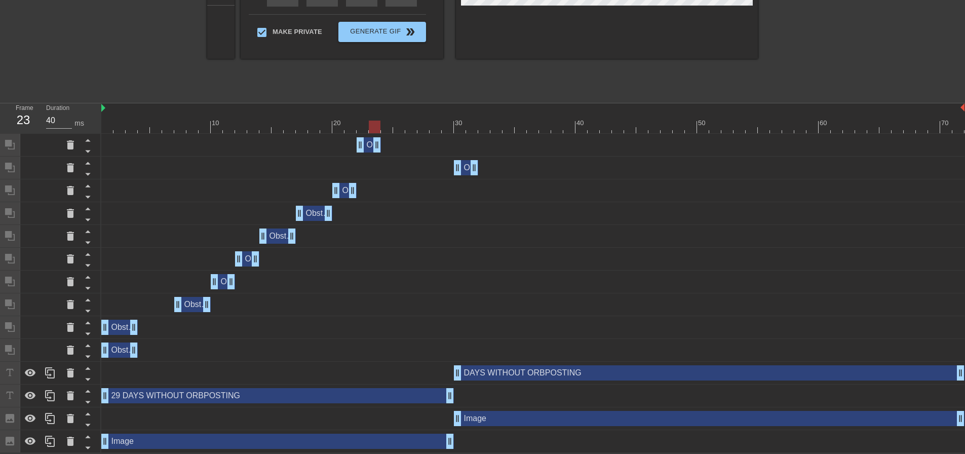
drag, startPoint x: 960, startPoint y: 148, endPoint x: 374, endPoint y: 157, distance: 585.6
click at [374, 157] on div "Obstruction layer drag_handle drag_handle Obstruction layer drag_handle drag_ha…" at bounding box center [533, 293] width 864 height 319
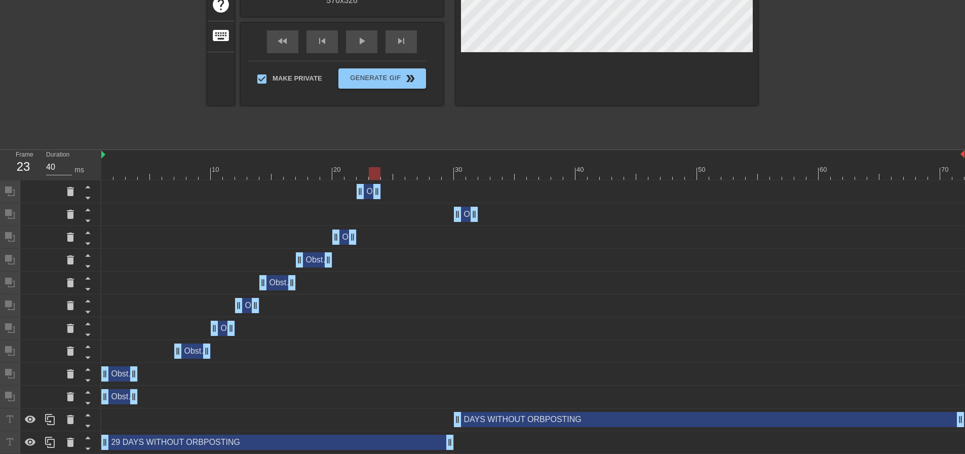
scroll to position [198, 0]
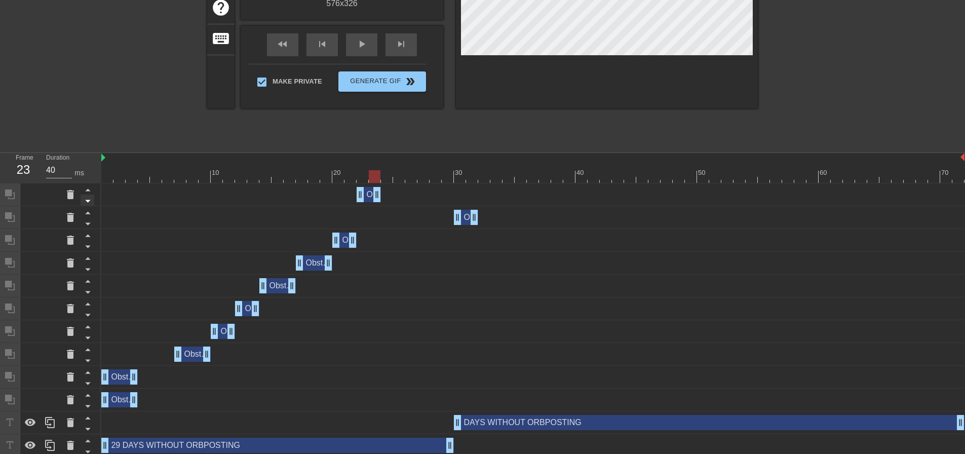
click at [88, 203] on icon at bounding box center [87, 201] width 5 height 3
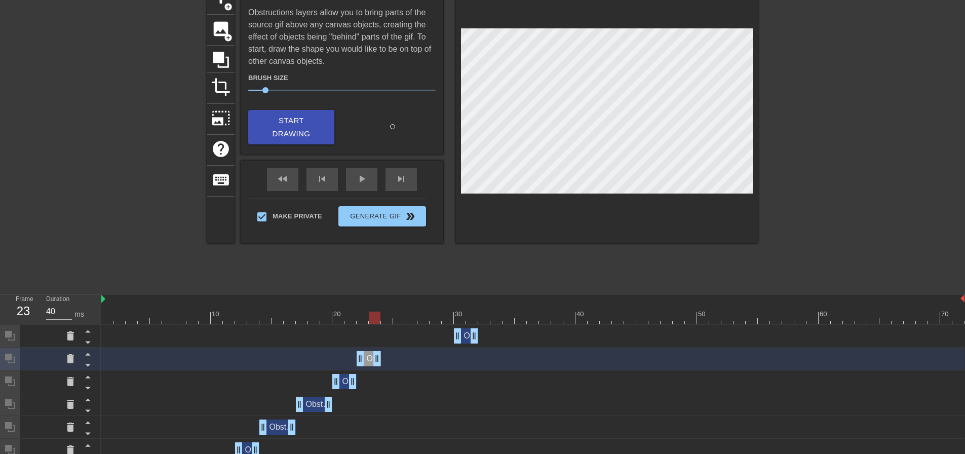
scroll to position [46, 0]
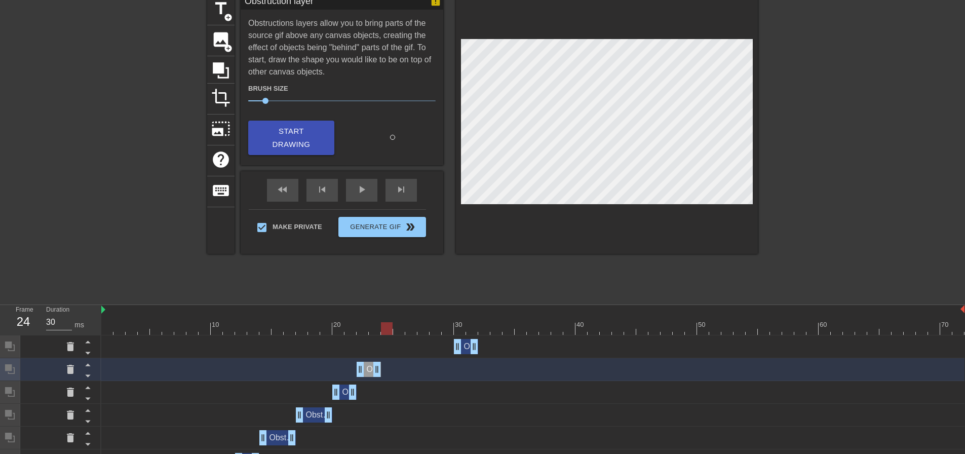
click at [388, 330] on div at bounding box center [532, 328] width 863 height 13
click at [376, 329] on div at bounding box center [532, 328] width 863 height 13
click at [384, 329] on div at bounding box center [532, 328] width 863 height 13
click at [374, 329] on div at bounding box center [532, 328] width 863 height 13
drag, startPoint x: 375, startPoint y: 369, endPoint x: 383, endPoint y: 369, distance: 8.1
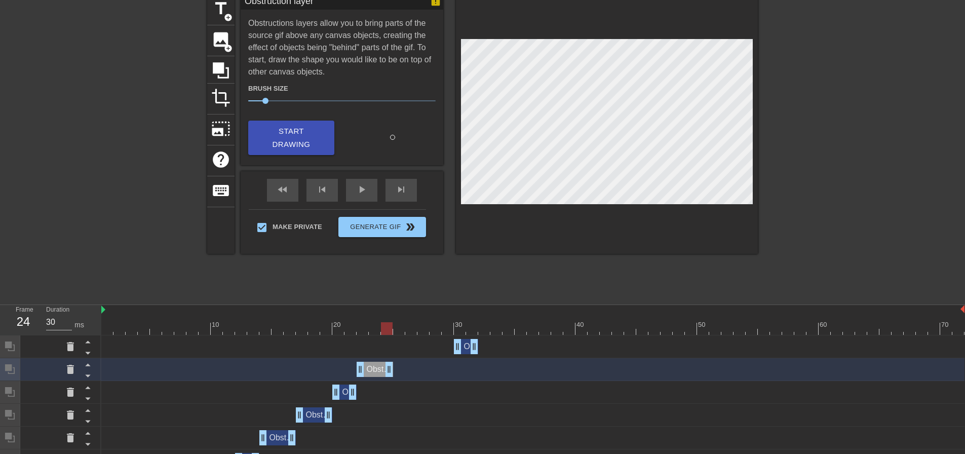
click at [395, 367] on div "Obstruction layer drag_handle drag_handle" at bounding box center [532, 369] width 863 height 15
drag, startPoint x: 387, startPoint y: 368, endPoint x: 378, endPoint y: 368, distance: 8.6
click at [386, 330] on div at bounding box center [532, 328] width 863 height 13
click at [396, 367] on div "Obstruction layer drag_handle drag_handle" at bounding box center [532, 369] width 863 height 15
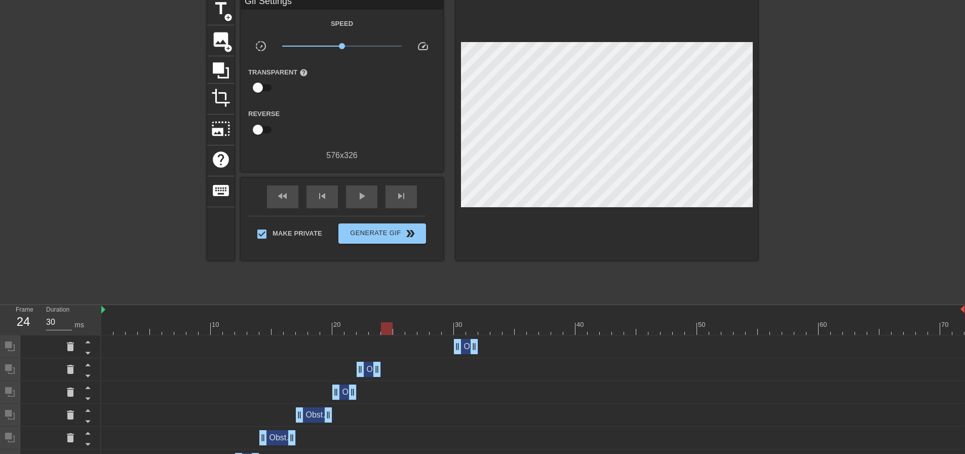
click at [397, 331] on div at bounding box center [532, 328] width 863 height 13
click at [411, 330] on div at bounding box center [532, 328] width 863 height 13
click at [430, 330] on div at bounding box center [532, 328] width 863 height 13
click at [423, 330] on div at bounding box center [532, 328] width 863 height 13
click at [417, 331] on div at bounding box center [532, 328] width 863 height 13
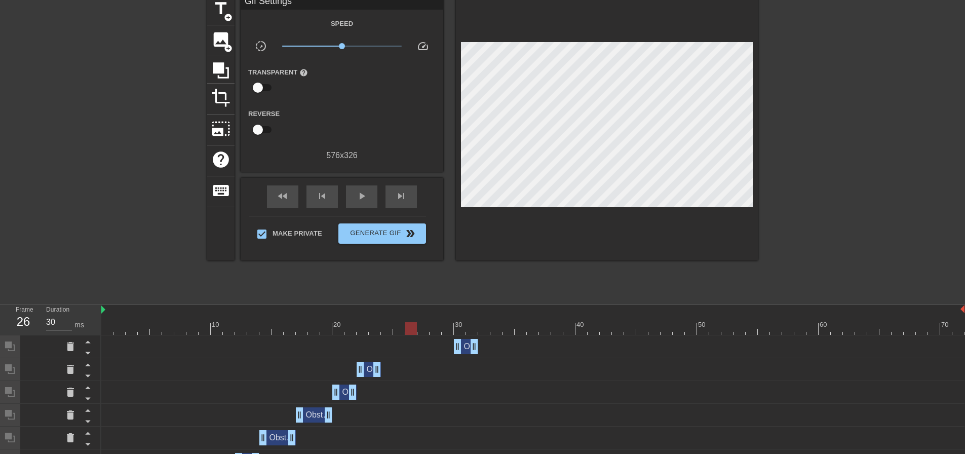
click at [422, 327] on div at bounding box center [532, 328] width 863 height 13
click at [435, 327] on div at bounding box center [532, 328] width 863 height 13
click at [449, 327] on div at bounding box center [532, 328] width 863 height 13
click at [462, 330] on div at bounding box center [532, 328] width 863 height 13
click at [472, 330] on div at bounding box center [532, 328] width 863 height 13
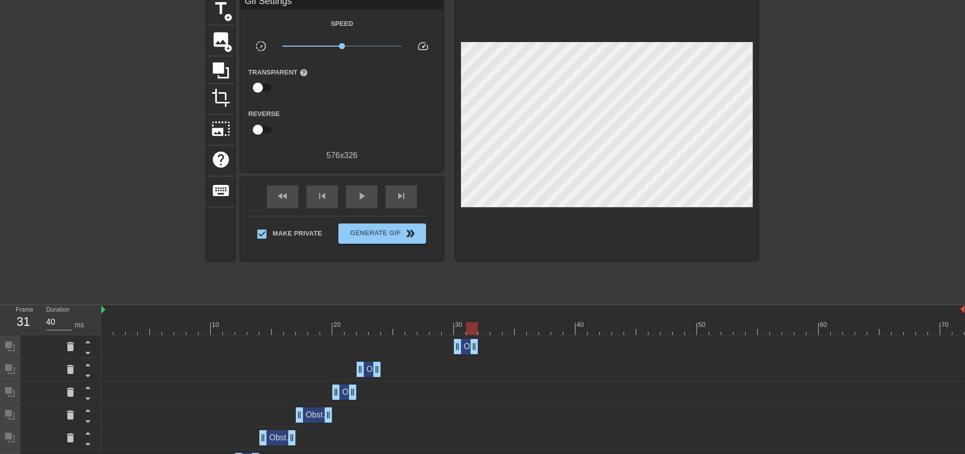
click at [481, 331] on div at bounding box center [532, 328] width 863 height 13
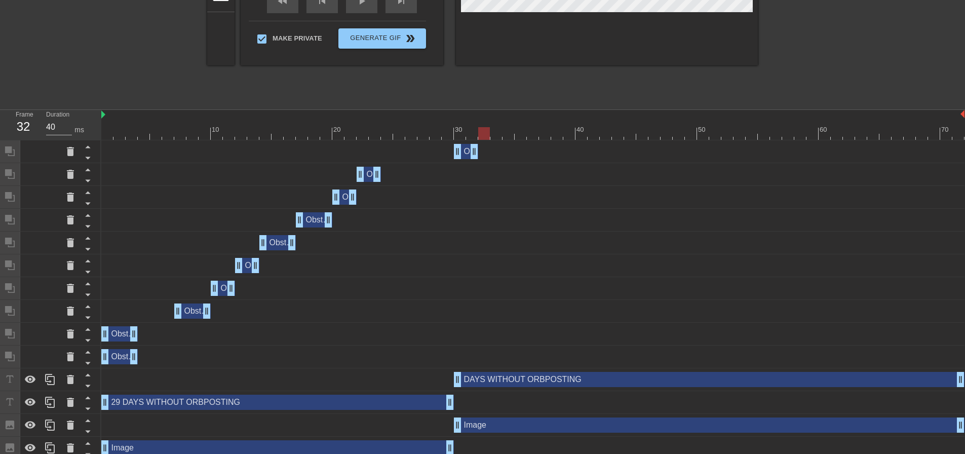
scroll to position [248, 0]
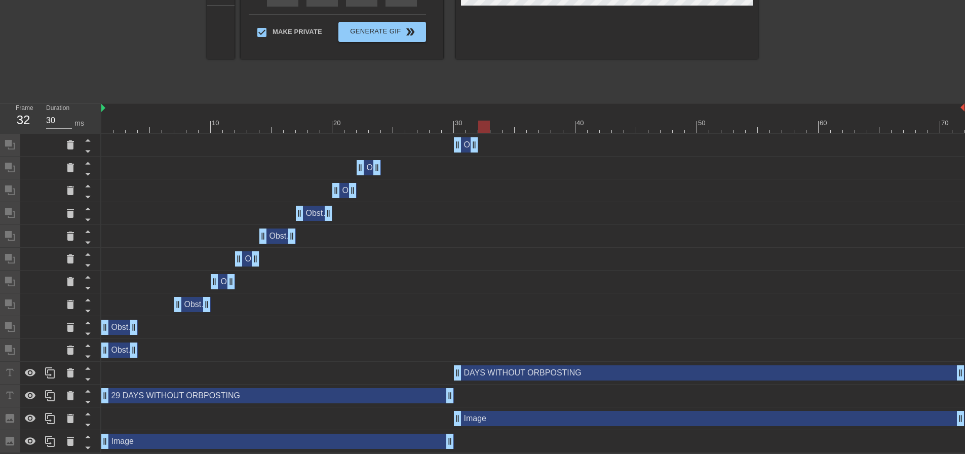
click at [494, 124] on div at bounding box center [532, 127] width 863 height 13
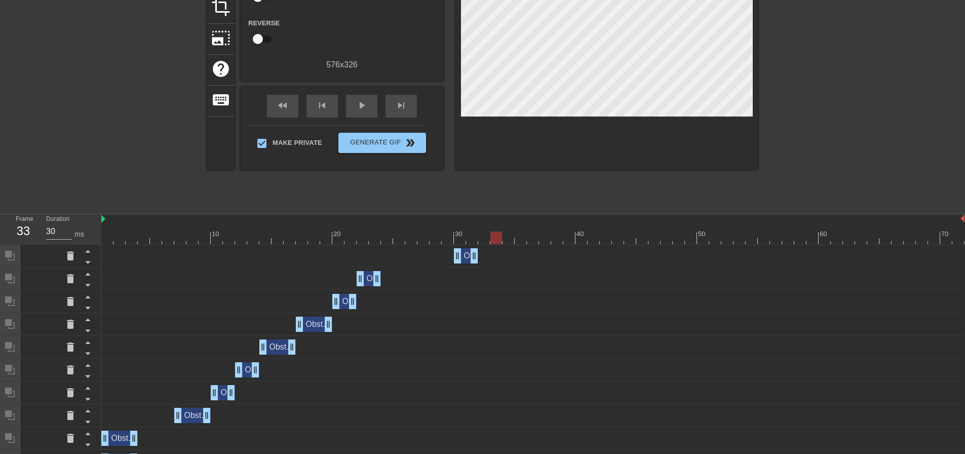
scroll to position [96, 0]
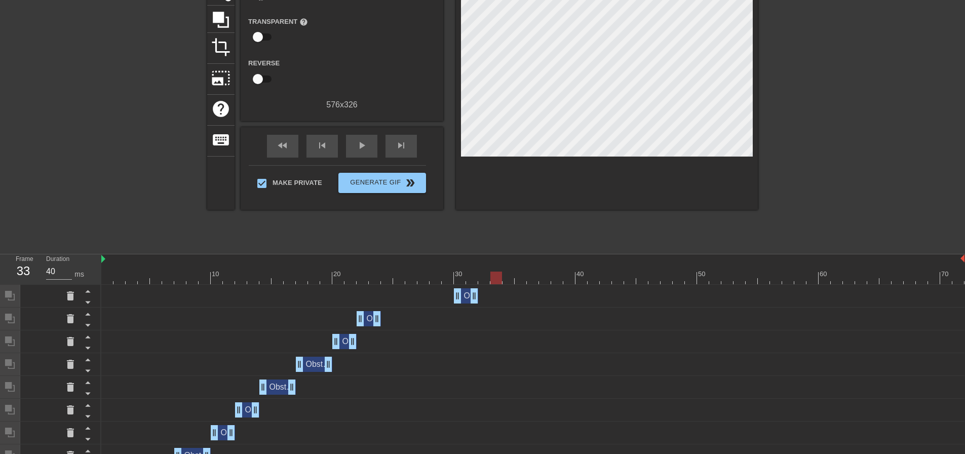
drag, startPoint x: 515, startPoint y: 280, endPoint x: 507, endPoint y: 280, distance: 8.1
click at [514, 280] on div at bounding box center [532, 278] width 863 height 13
click at [520, 280] on div at bounding box center [532, 278] width 863 height 13
click at [535, 279] on div at bounding box center [532, 278] width 863 height 13
click at [546, 278] on div at bounding box center [532, 278] width 863 height 13
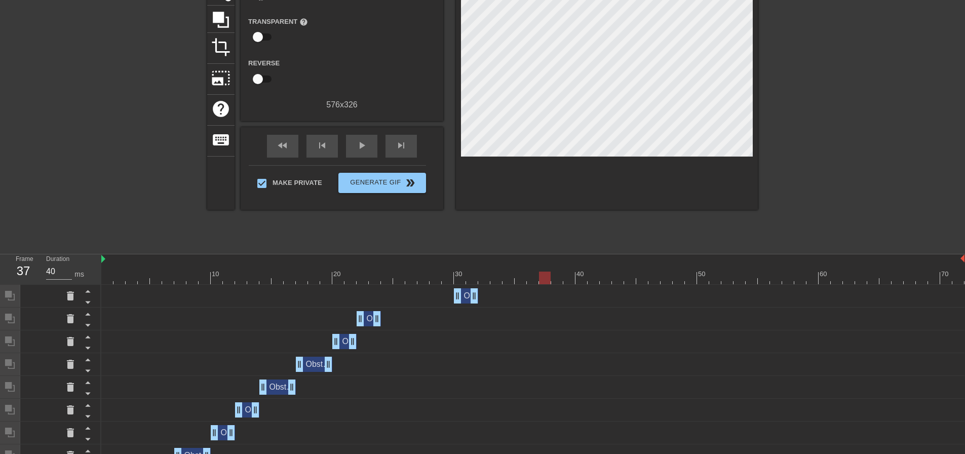
click at [559, 276] on div at bounding box center [532, 278] width 863 height 13
click at [570, 280] on div at bounding box center [532, 278] width 863 height 13
click at [590, 279] on div at bounding box center [532, 278] width 863 height 13
click at [581, 279] on div at bounding box center [532, 278] width 863 height 13
click at [603, 278] on div at bounding box center [532, 278] width 863 height 13
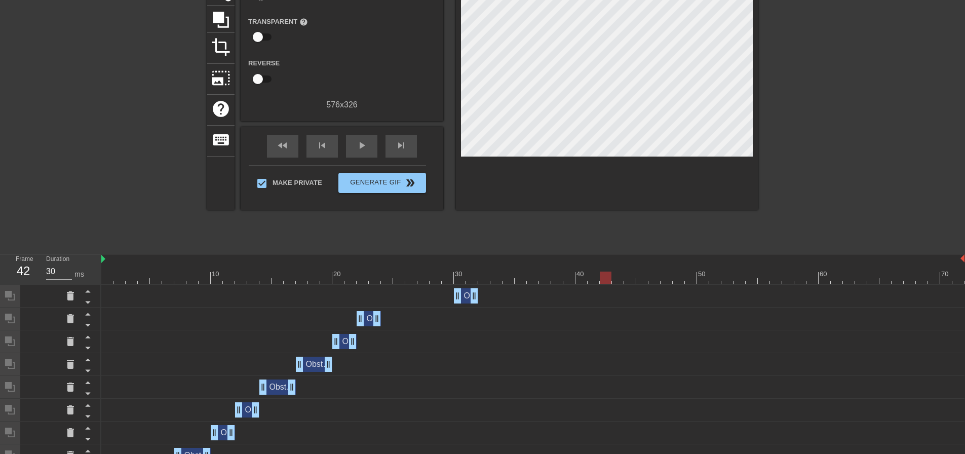
click at [624, 278] on div at bounding box center [532, 278] width 863 height 13
click at [634, 279] on div at bounding box center [532, 278] width 863 height 13
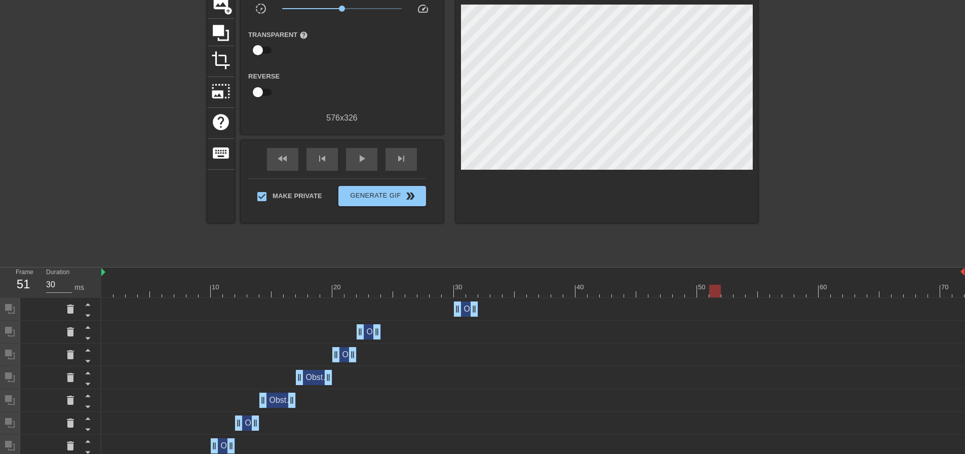
scroll to position [101, 0]
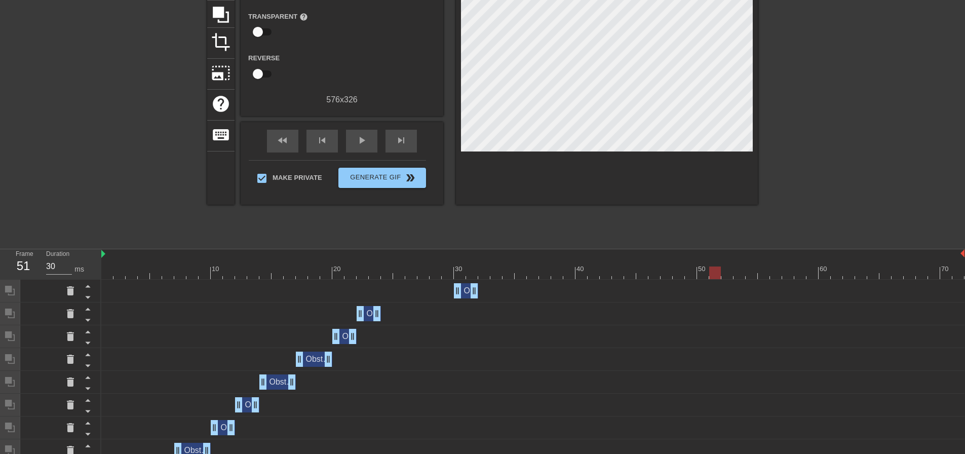
click at [386, 277] on div at bounding box center [532, 272] width 863 height 13
click at [377, 275] on div at bounding box center [532, 272] width 863 height 13
click at [381, 275] on div at bounding box center [532, 272] width 863 height 13
click at [374, 274] on div at bounding box center [532, 272] width 863 height 13
click at [386, 274] on div at bounding box center [532, 272] width 863 height 13
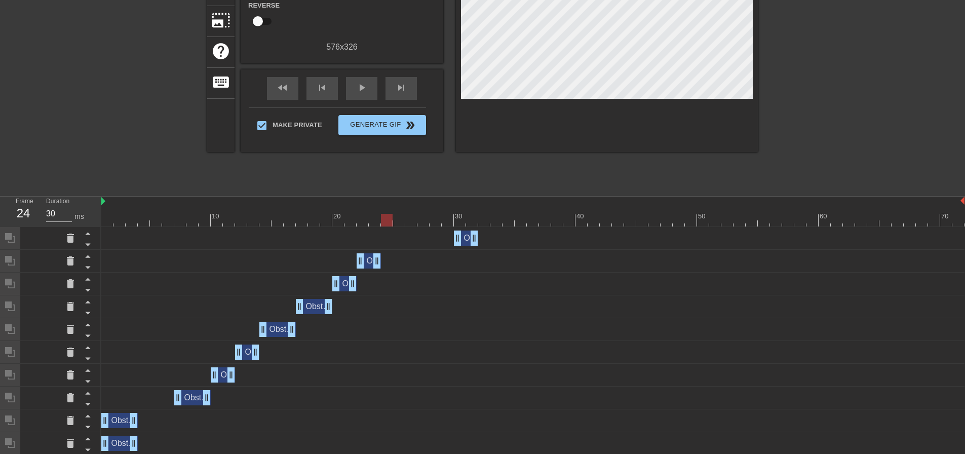
scroll to position [248, 0]
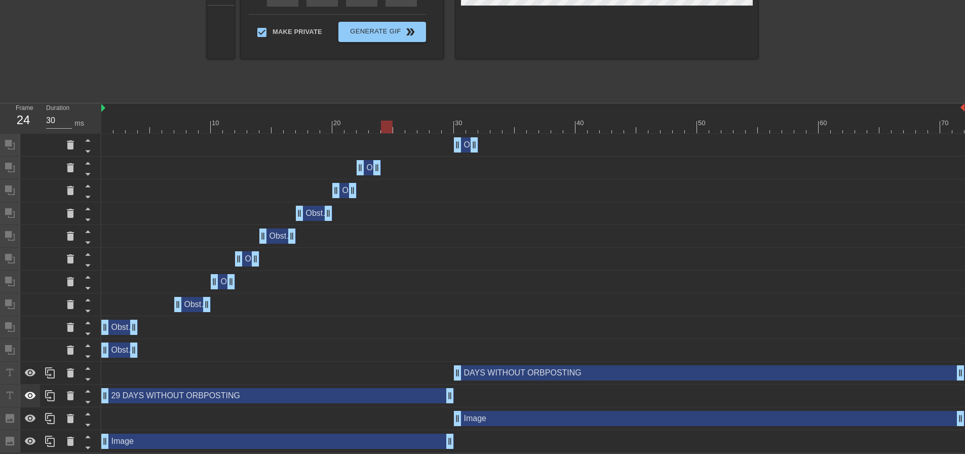
click at [31, 396] on icon at bounding box center [30, 396] width 11 height 8
click at [26, 439] on icon at bounding box center [30, 441] width 11 height 8
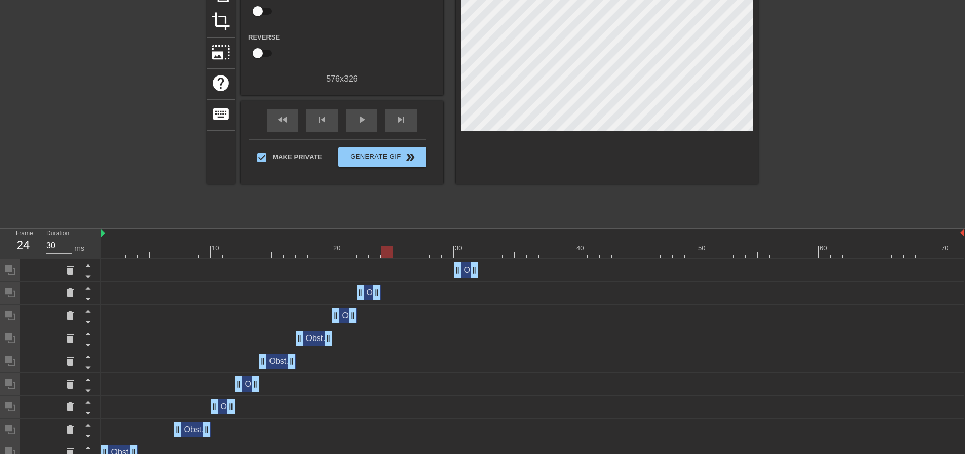
scroll to position [51, 0]
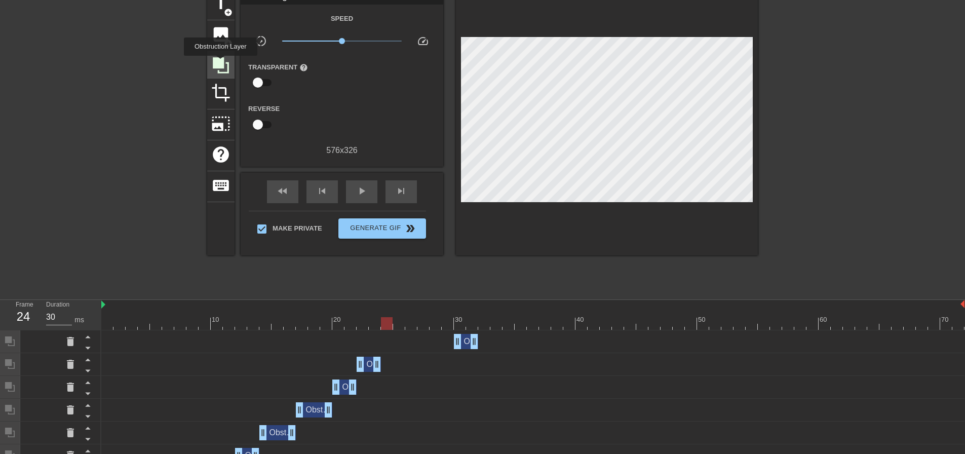
click at [220, 63] on icon at bounding box center [221, 65] width 16 height 16
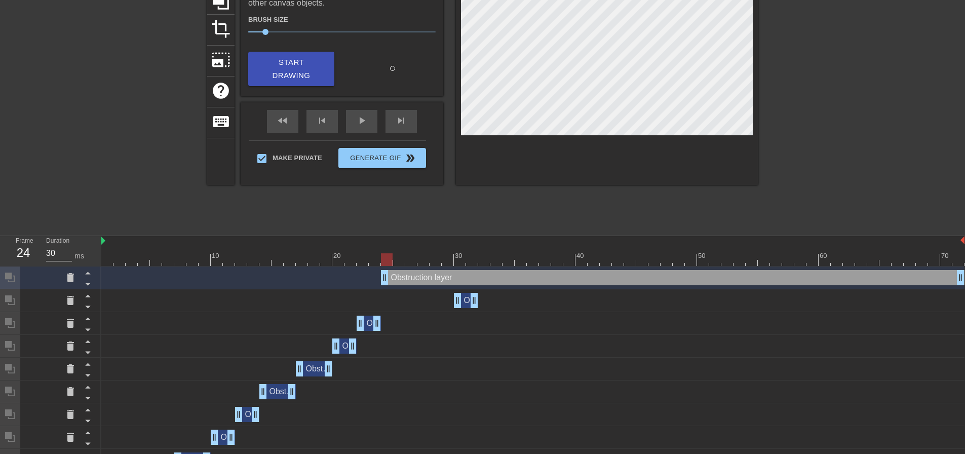
scroll to position [271, 0]
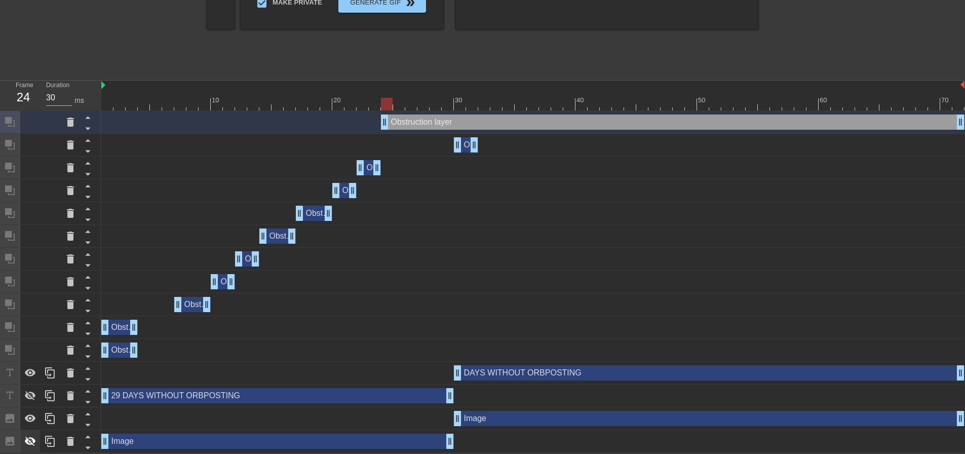
click at [29, 440] on icon at bounding box center [30, 442] width 11 height 10
click at [27, 393] on icon at bounding box center [30, 396] width 11 height 10
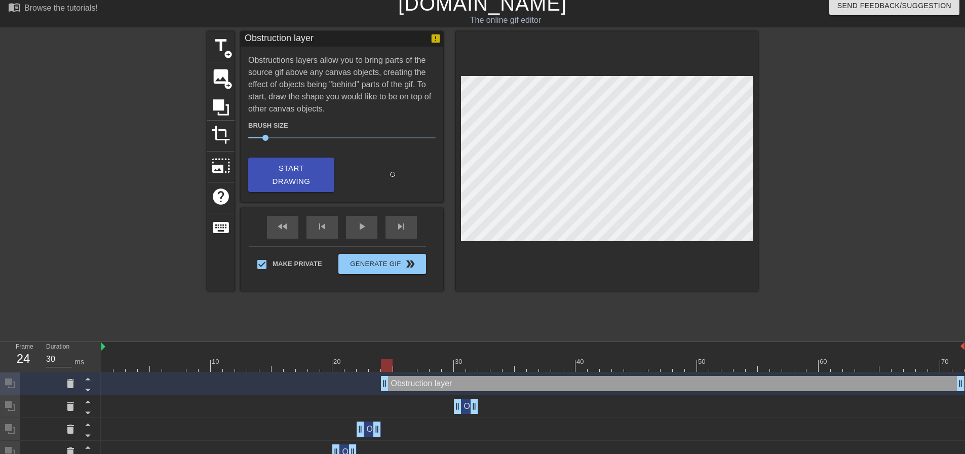
scroll to position [0, 0]
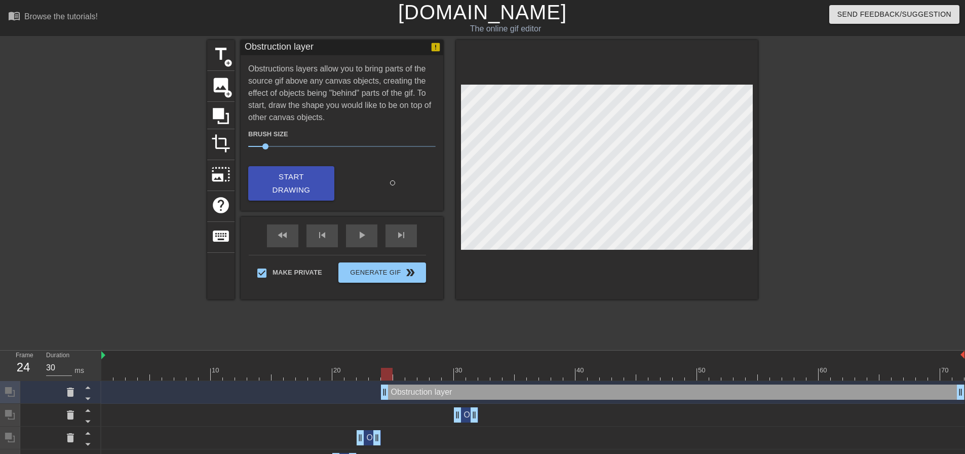
click at [661, 345] on div "menu_book Browse the tutorials! [DOMAIN_NAME] The online gif editor Send Feedba…" at bounding box center [482, 361] width 965 height 723
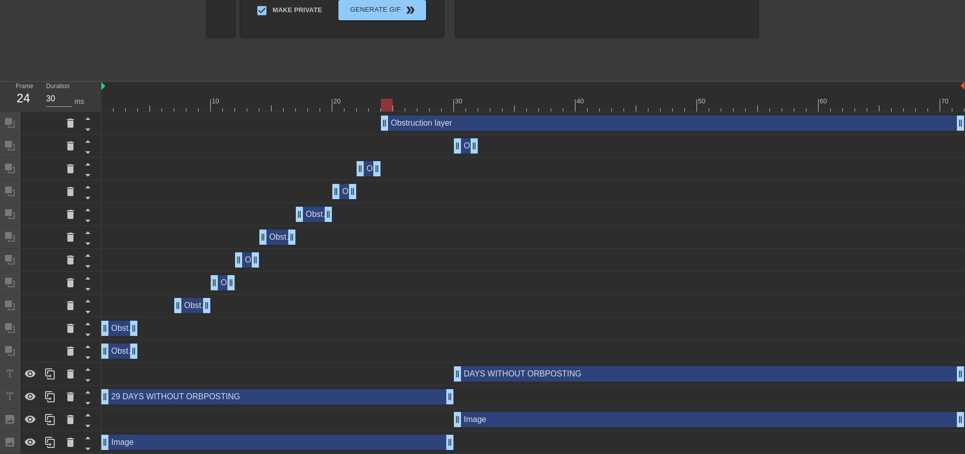
scroll to position [271, 0]
click at [90, 128] on icon at bounding box center [88, 128] width 13 height 13
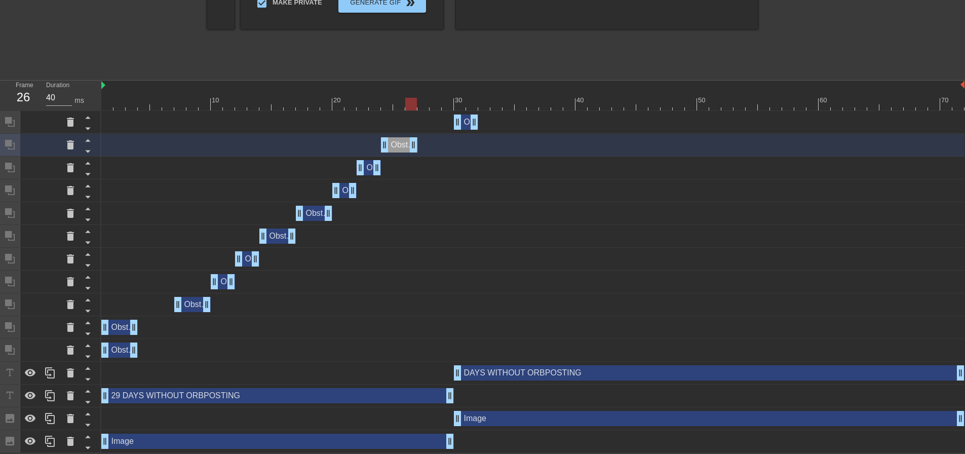
drag, startPoint x: 961, startPoint y: 143, endPoint x: 416, endPoint y: 144, distance: 544.5
click at [32, 397] on icon at bounding box center [30, 396] width 11 height 8
click at [25, 440] on icon at bounding box center [30, 441] width 11 height 8
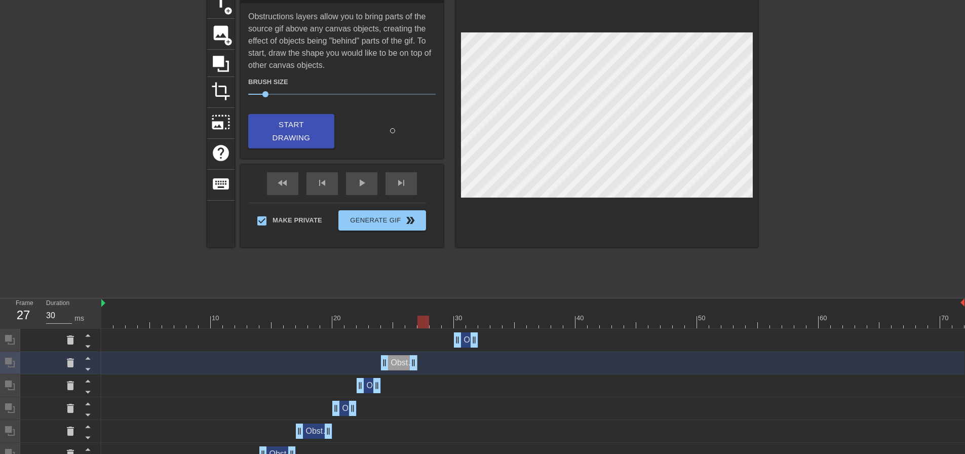
scroll to position [0, 0]
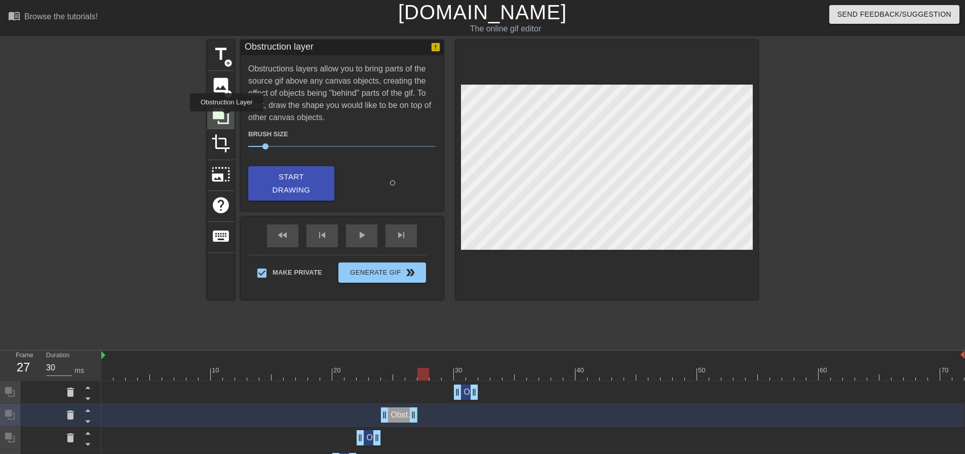
click at [226, 119] on icon at bounding box center [220, 115] width 19 height 19
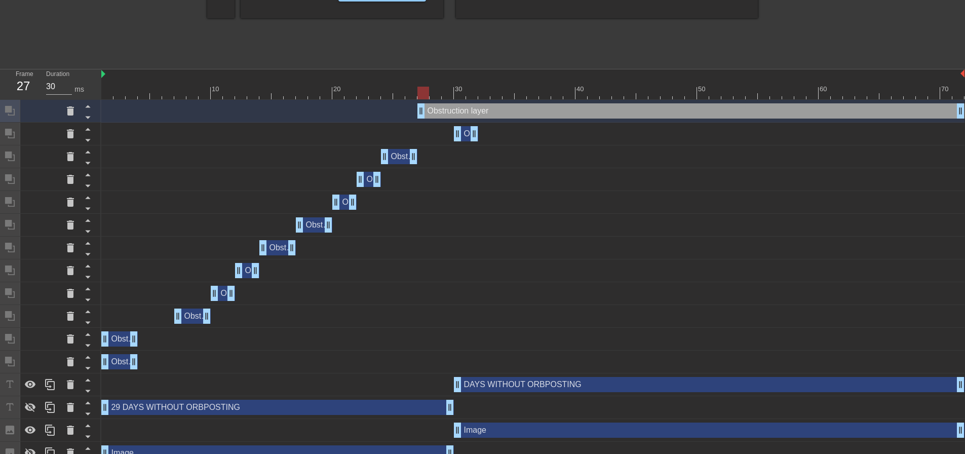
scroll to position [294, 0]
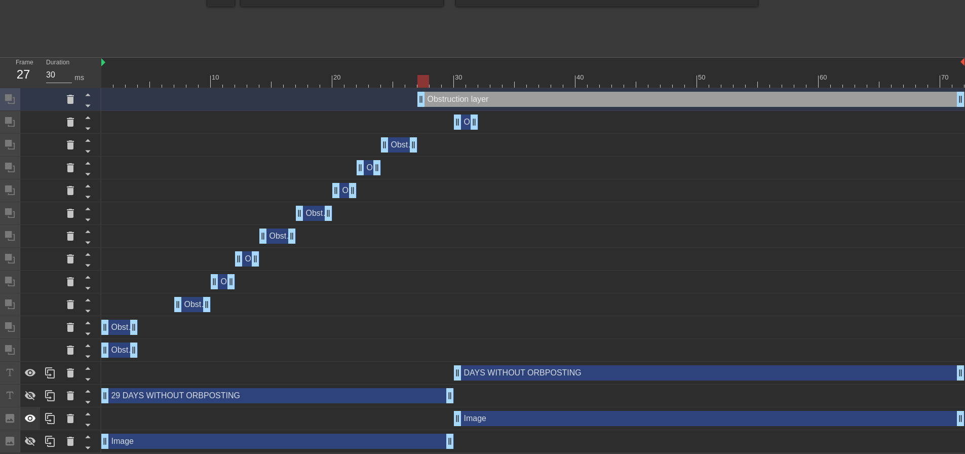
click at [34, 402] on div at bounding box center [30, 395] width 20 height 22
click at [28, 432] on div at bounding box center [30, 441] width 20 height 22
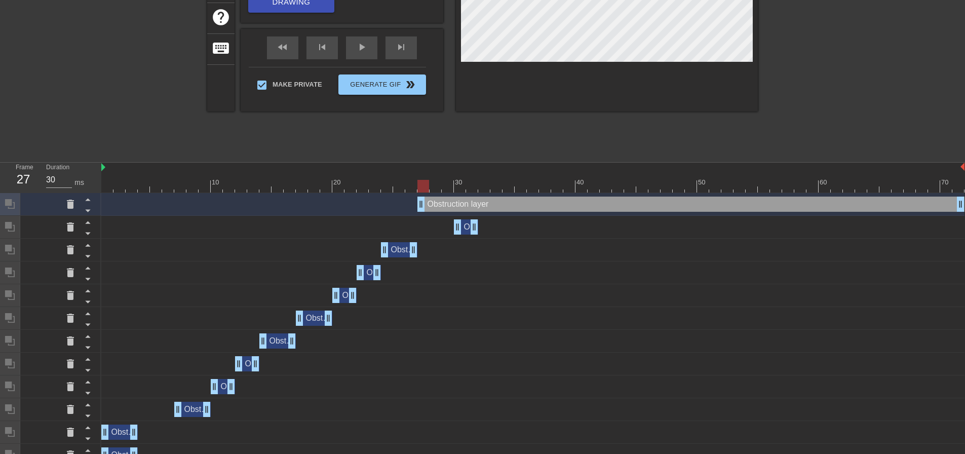
scroll to position [0, 0]
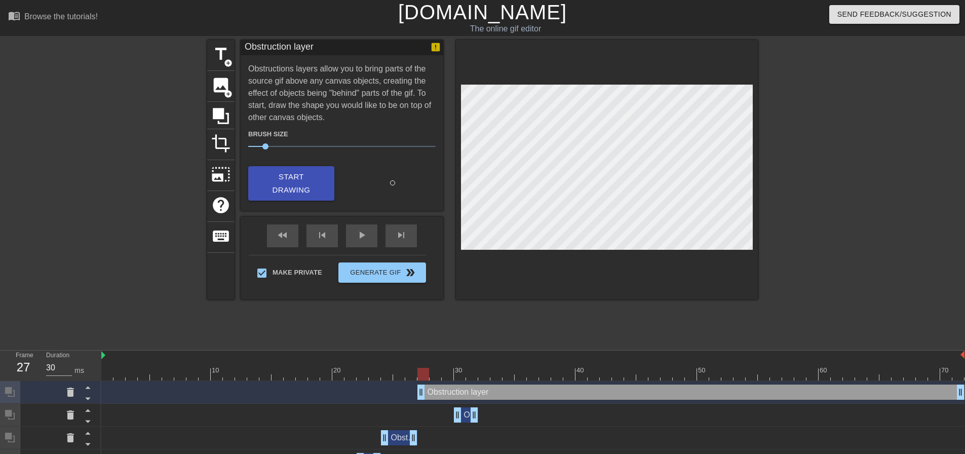
click at [843, 243] on div at bounding box center [846, 192] width 152 height 304
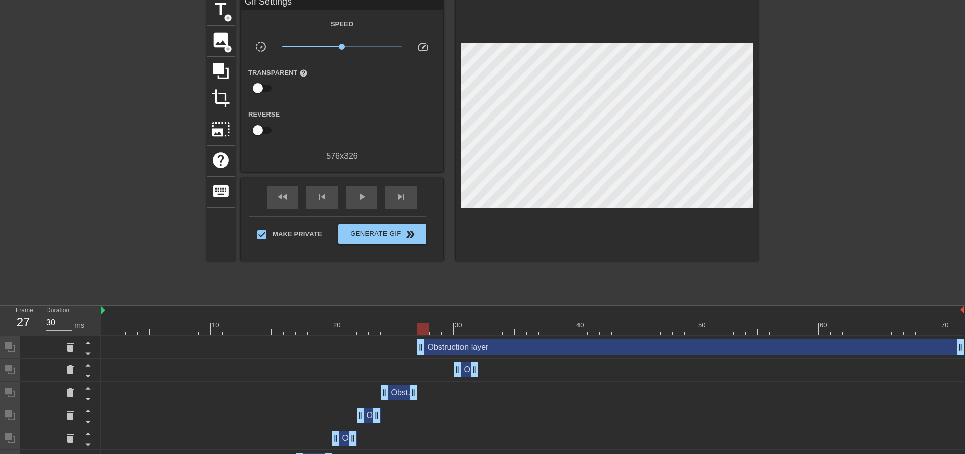
scroll to position [51, 0]
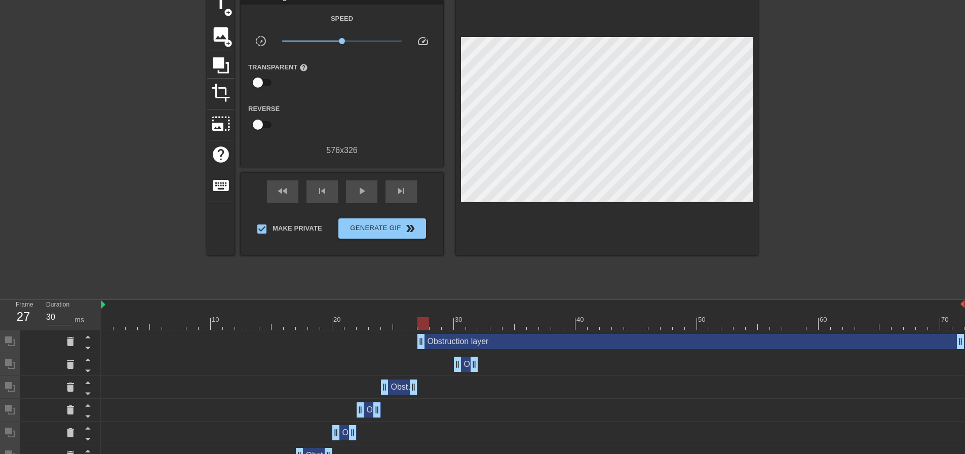
click at [450, 345] on div "Obstruction layer drag_handle drag_handle" at bounding box center [690, 341] width 547 height 15
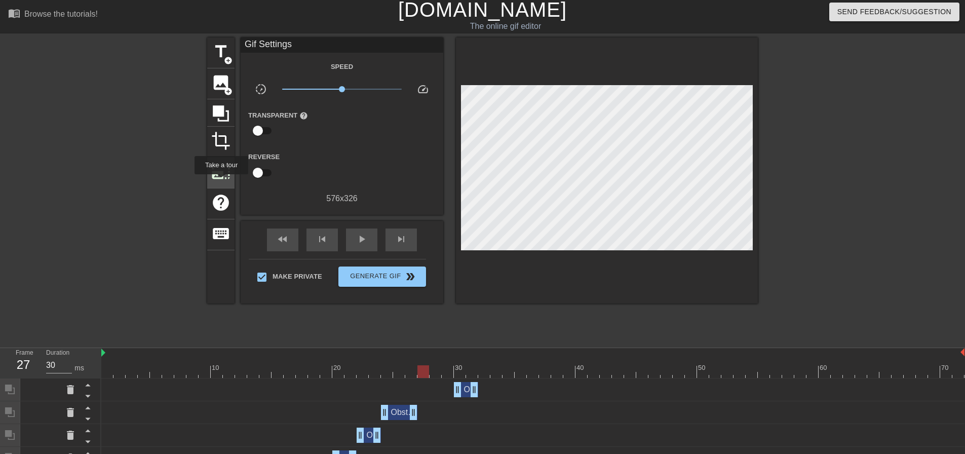
scroll to position [0, 0]
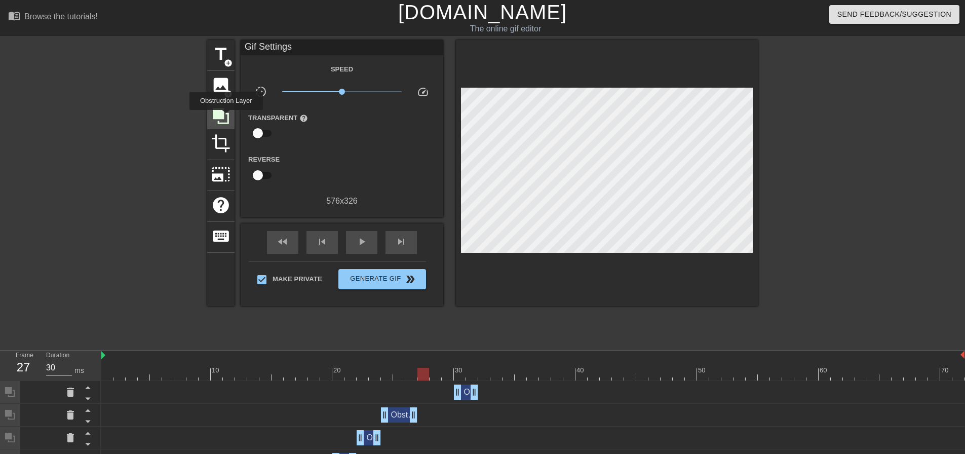
click at [226, 117] on icon at bounding box center [220, 115] width 19 height 19
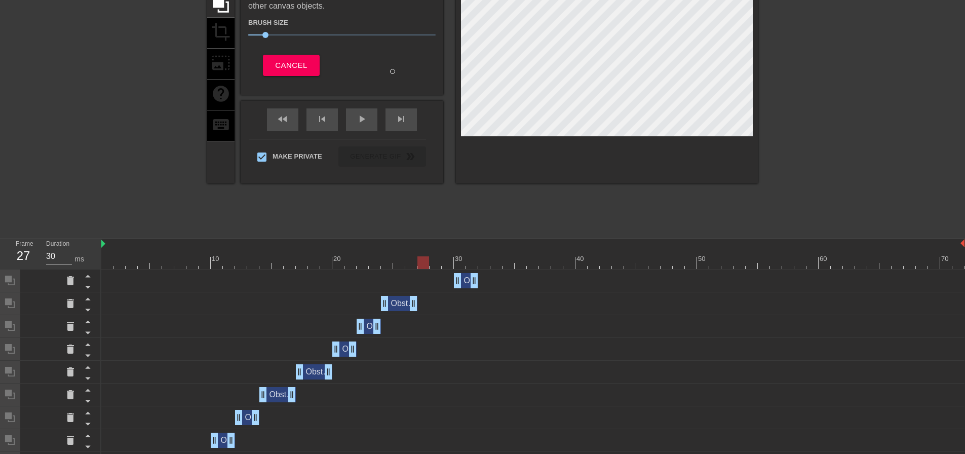
scroll to position [271, 0]
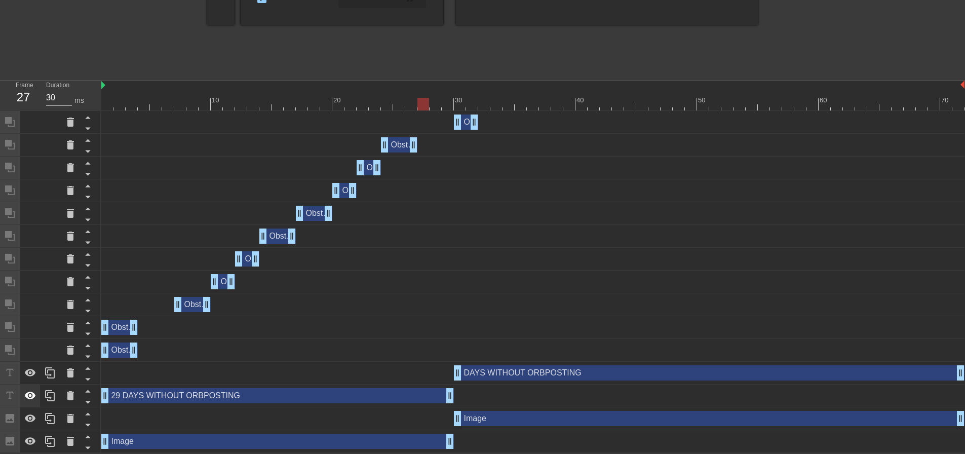
click at [31, 390] on icon at bounding box center [30, 396] width 12 height 12
click at [35, 438] on icon at bounding box center [30, 441] width 12 height 12
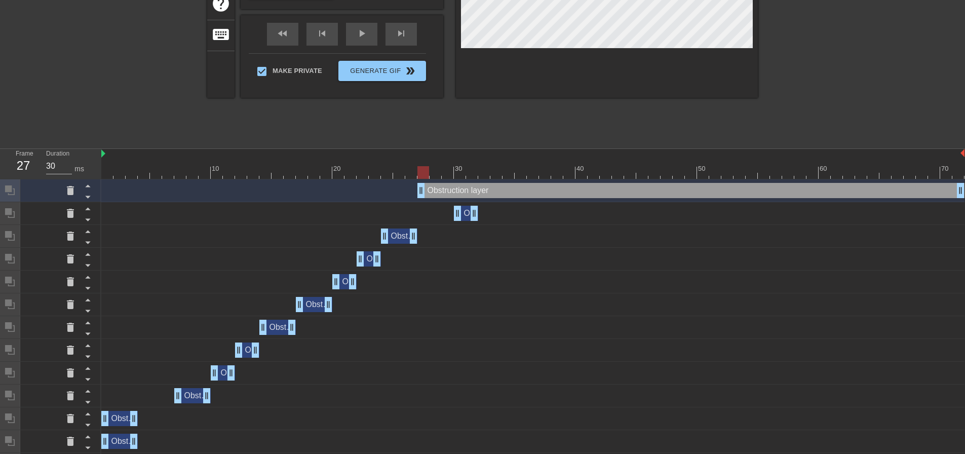
scroll to position [203, 0]
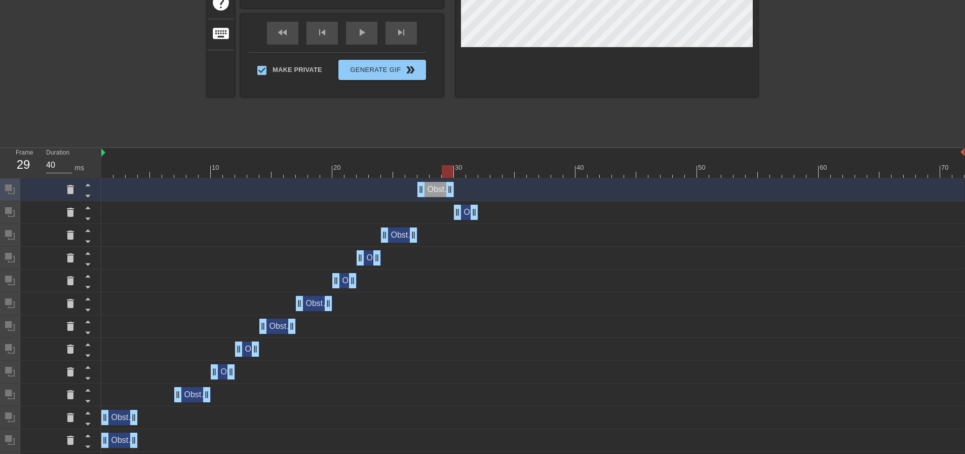
drag, startPoint x: 961, startPoint y: 188, endPoint x: 447, endPoint y: 191, distance: 513.7
click at [88, 195] on icon at bounding box center [88, 195] width 13 height 13
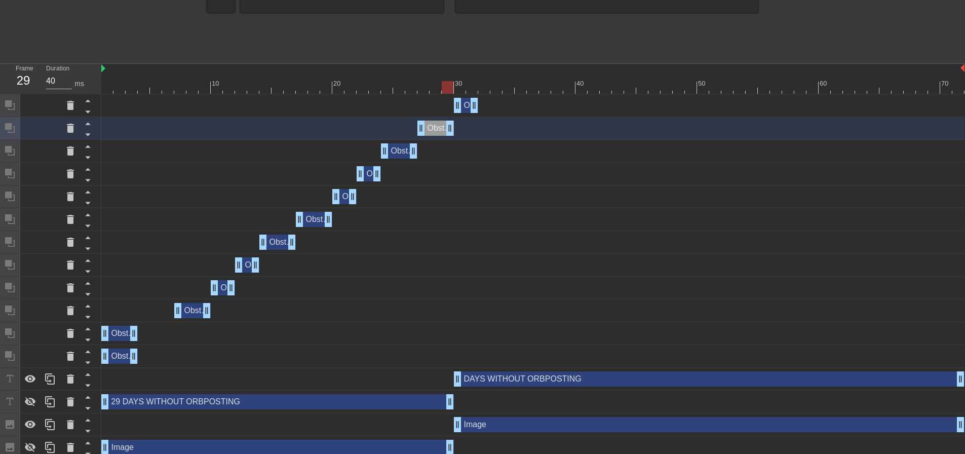
scroll to position [294, 0]
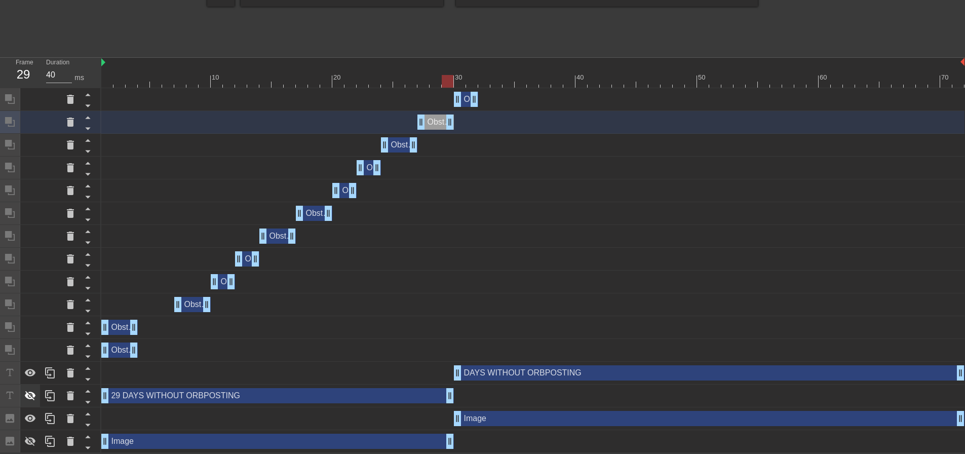
click at [33, 393] on icon at bounding box center [30, 396] width 11 height 10
click at [30, 445] on icon at bounding box center [30, 441] width 12 height 12
click at [109, 79] on div at bounding box center [532, 81] width 863 height 13
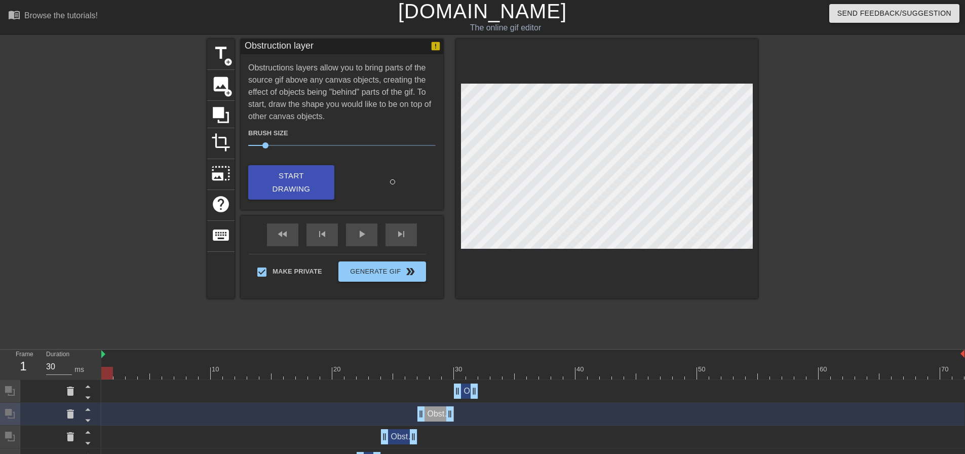
scroll to position [0, 0]
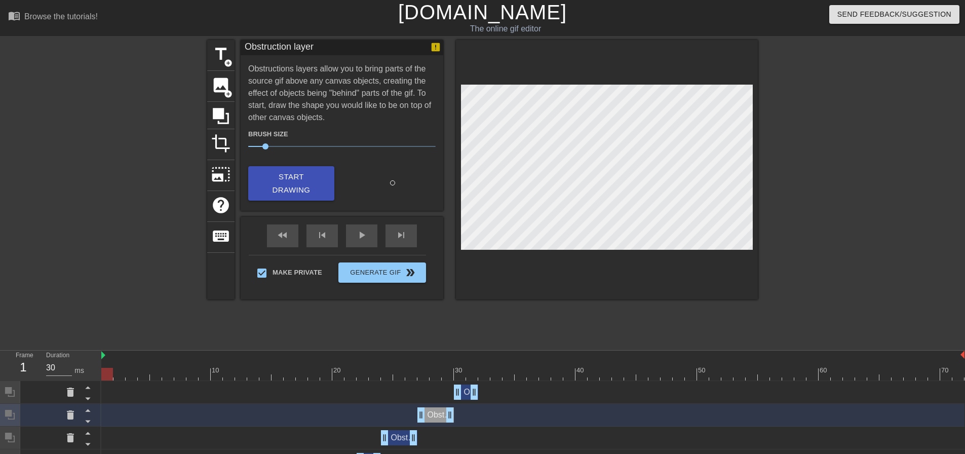
click at [160, 147] on div at bounding box center [119, 192] width 152 height 304
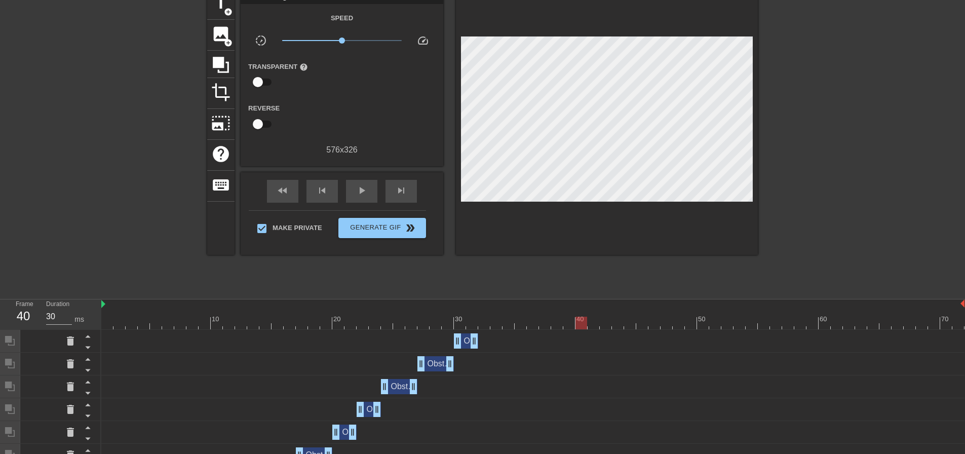
scroll to position [41, 0]
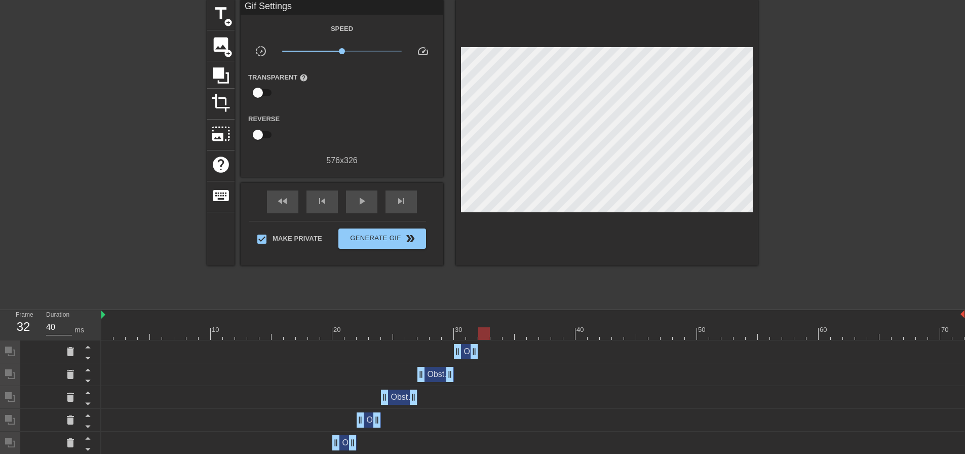
click at [488, 333] on div at bounding box center [532, 333] width 863 height 13
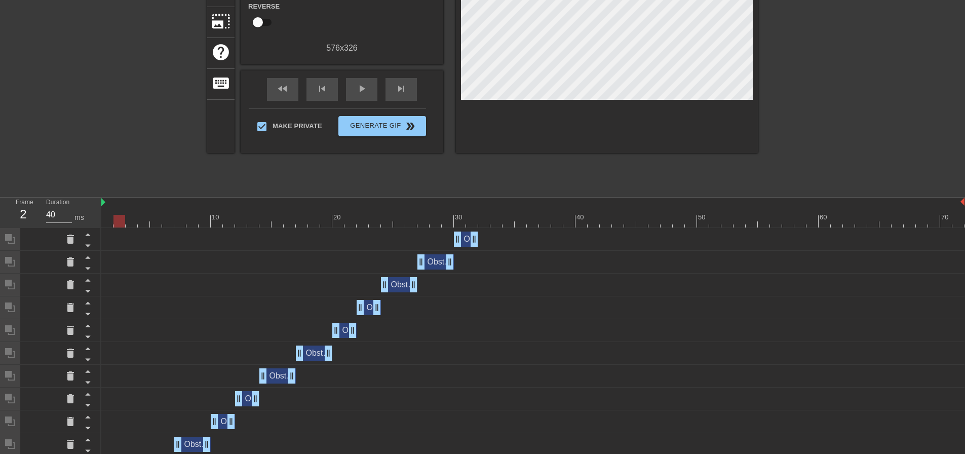
scroll to position [142, 0]
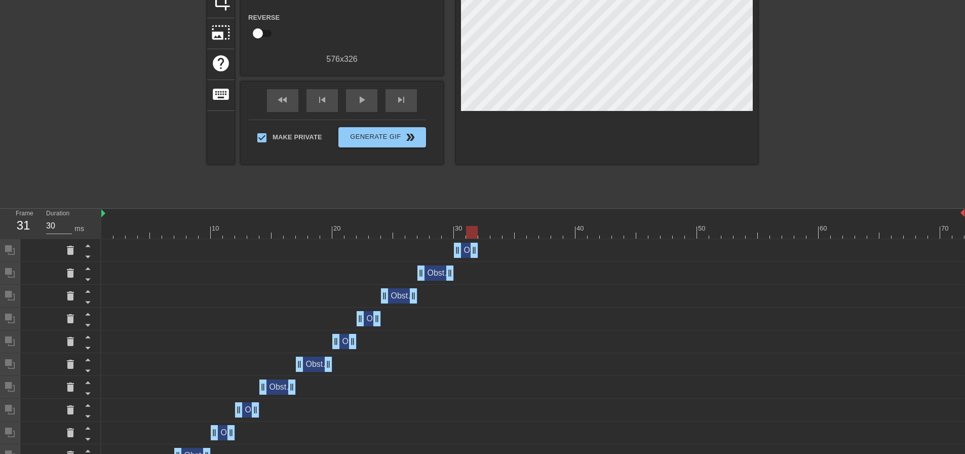
click at [470, 229] on div at bounding box center [532, 232] width 863 height 13
click at [487, 236] on div at bounding box center [532, 232] width 863 height 13
click at [497, 235] on div at bounding box center [532, 232] width 863 height 13
click at [506, 233] on div at bounding box center [532, 232] width 863 height 13
click at [519, 232] on div at bounding box center [532, 232] width 863 height 13
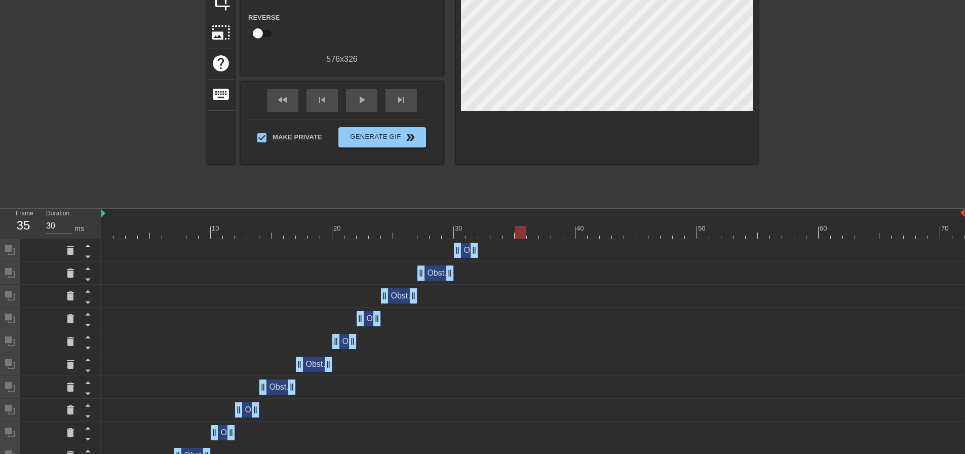
click at [539, 232] on div at bounding box center [532, 232] width 863 height 13
click at [538, 234] on div at bounding box center [532, 232] width 863 height 13
click at [550, 232] on div at bounding box center [532, 232] width 863 height 13
click at [557, 232] on div at bounding box center [532, 232] width 863 height 13
type input "30"
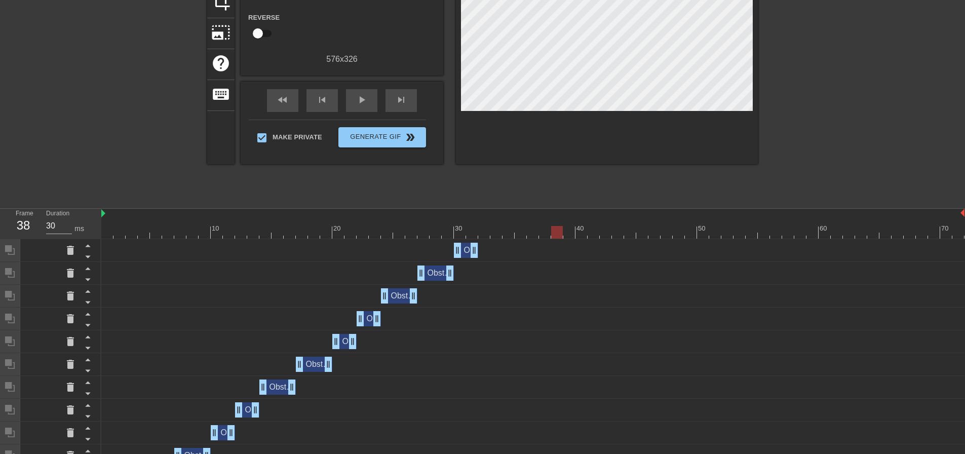
click at [568, 233] on div at bounding box center [532, 232] width 863 height 13
click at [578, 233] on div at bounding box center [532, 232] width 863 height 13
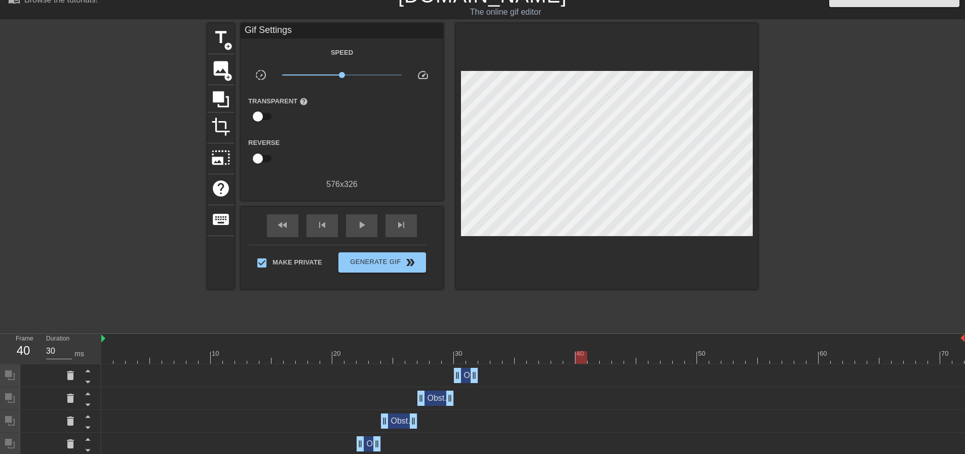
scroll to position [0, 0]
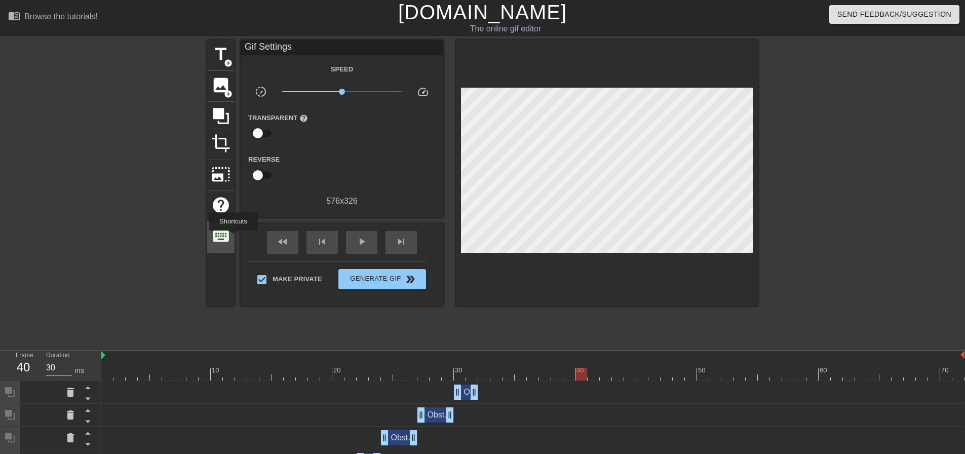
click at [233, 238] on div "keyboard" at bounding box center [220, 237] width 27 height 31
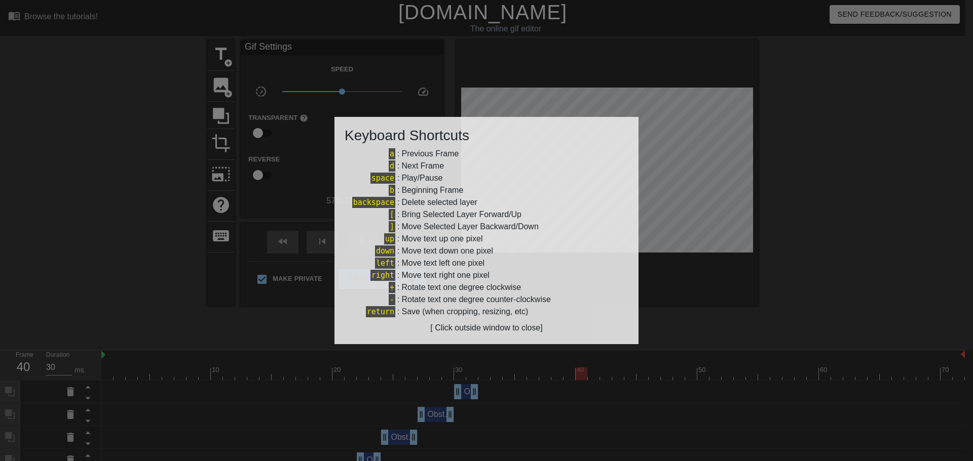
click at [455, 328] on div "[ Click outside window to close]" at bounding box center [486, 328] width 284 height 12
click at [229, 294] on div at bounding box center [486, 230] width 973 height 461
